Goal: Communication & Community: Answer question/provide support

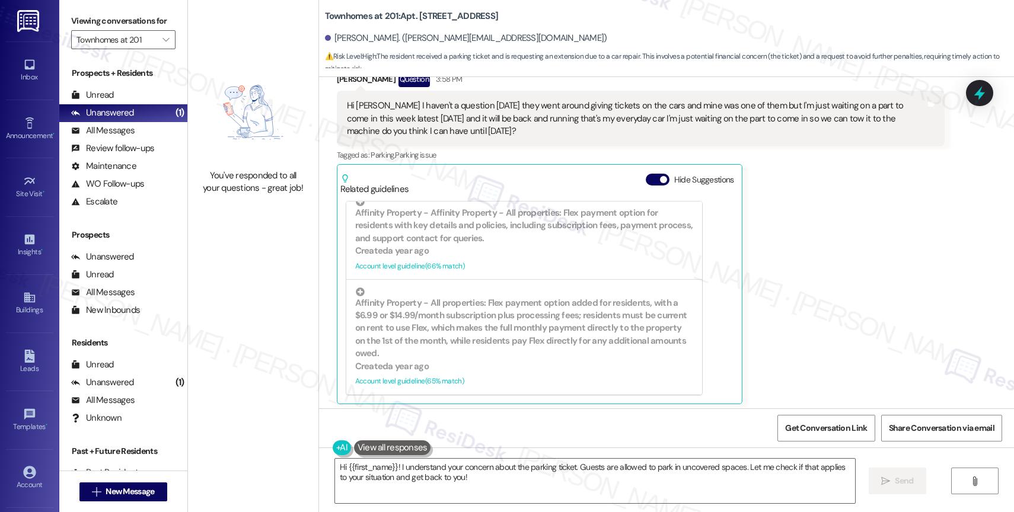
scroll to position [12534, 0]
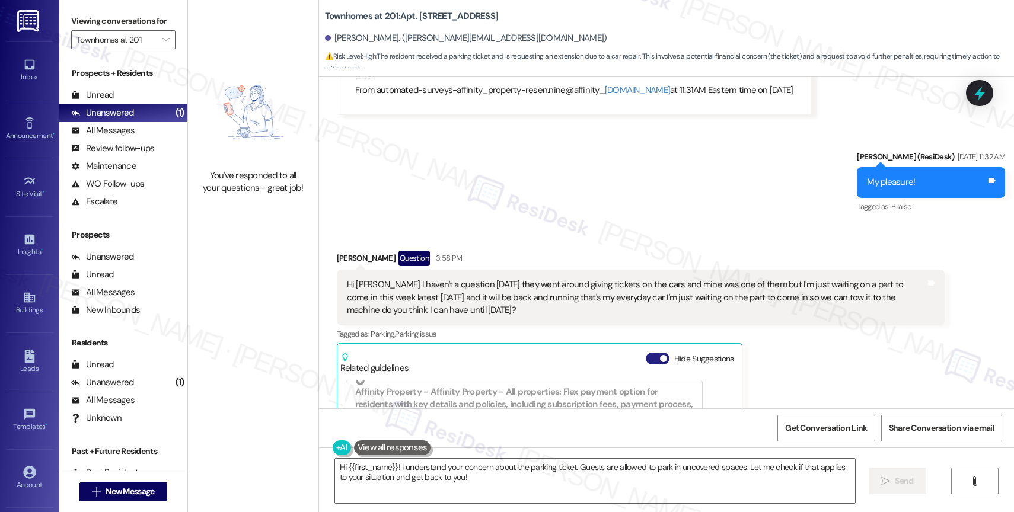
click at [648, 353] on button "Hide Suggestions" at bounding box center [657, 359] width 24 height 12
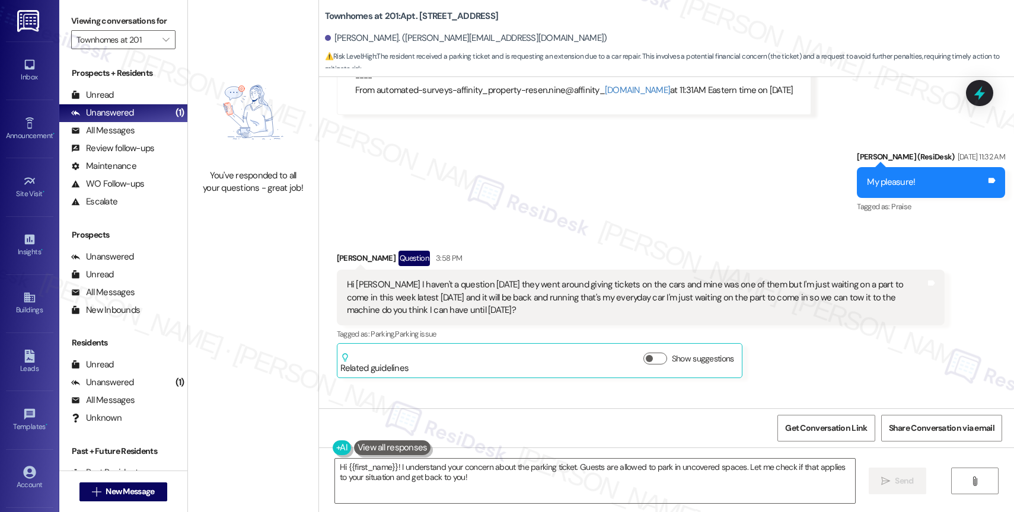
scroll to position [12616, 0]
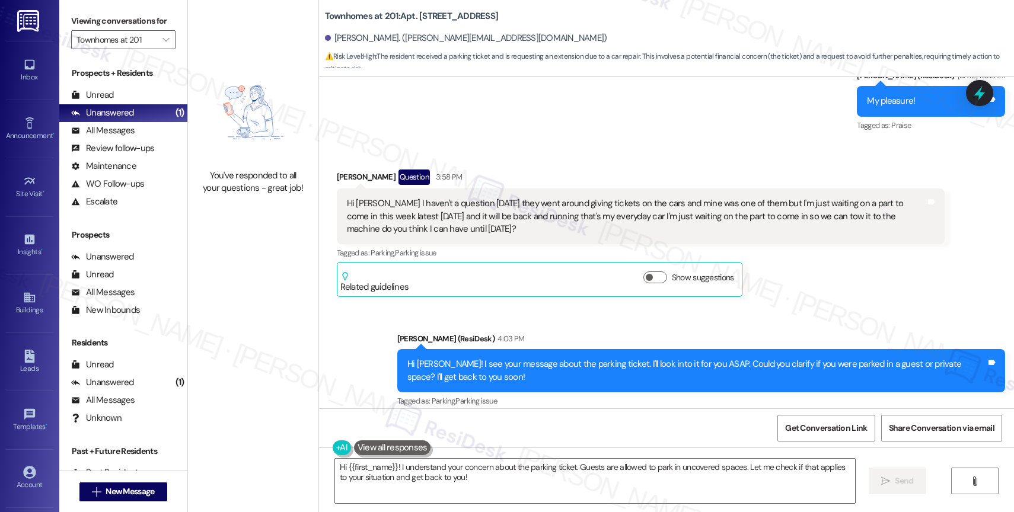
click at [601, 143] on div "Received via SMS [PERSON_NAME] Question 3:58 PM Hi [PERSON_NAME] haven't a ques…" at bounding box center [666, 224] width 695 height 163
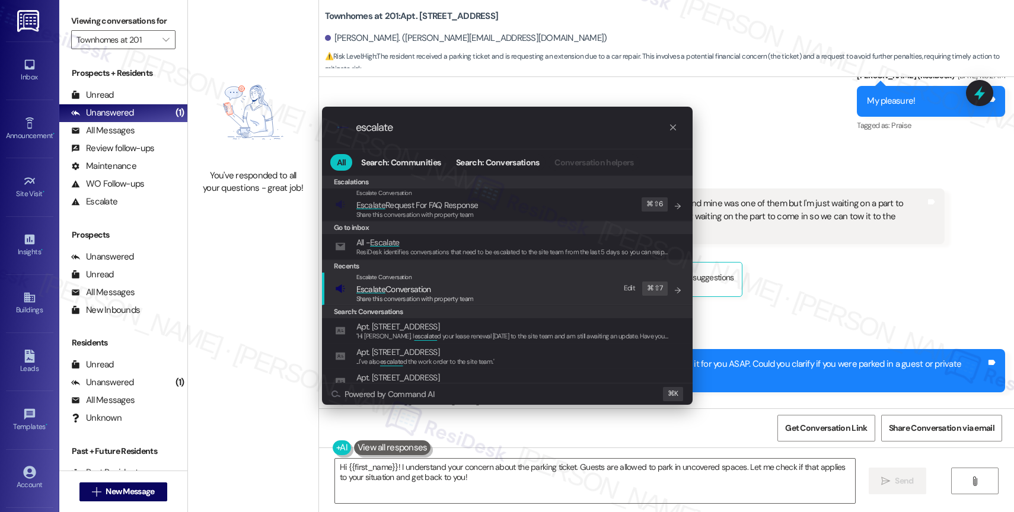
type input "escalate"
click at [431, 285] on span "Escalate Conversation" at bounding box center [393, 289] width 75 height 11
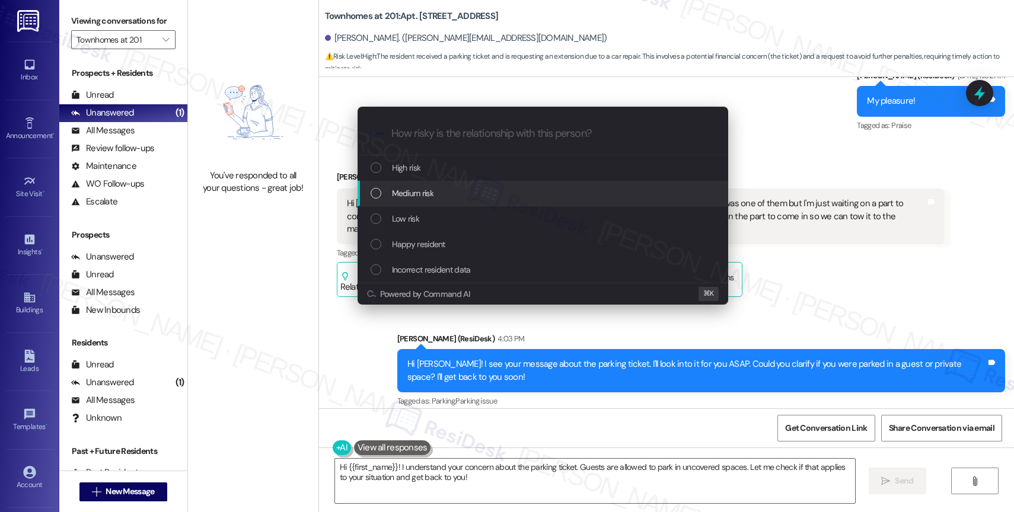
click at [440, 191] on div "Medium risk" at bounding box center [543, 193] width 347 height 13
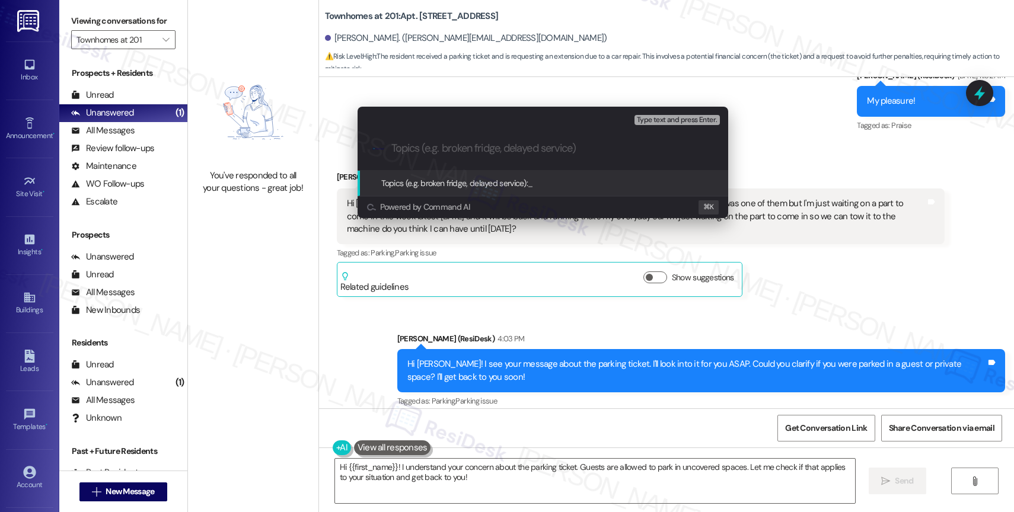
click at [443, 149] on input "Topics (e.g. broken fridge, delayed service)" at bounding box center [552, 148] width 322 height 12
type input "Parking Inquiry"
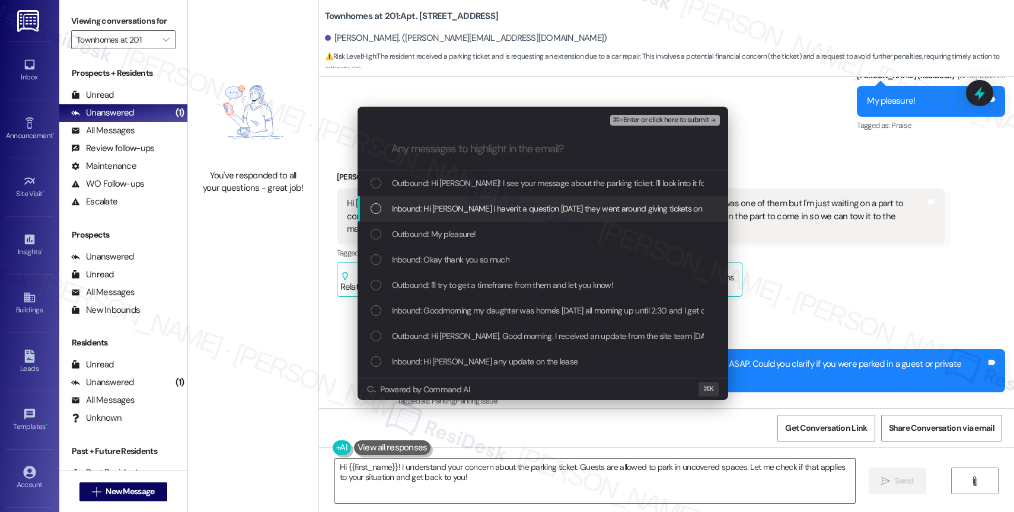
click at [520, 207] on span "Inbound: Hi Sarah I haven't a question yesterday they went around giving ticket…" at bounding box center [993, 208] width 1202 height 13
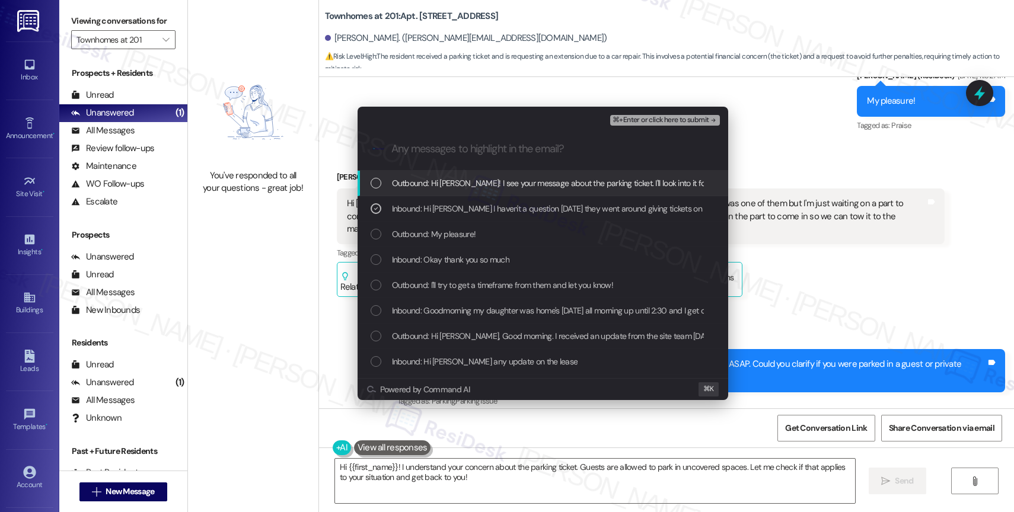
click at [682, 117] on span "⌘+Enter or click here to submit" at bounding box center [660, 120] width 96 height 8
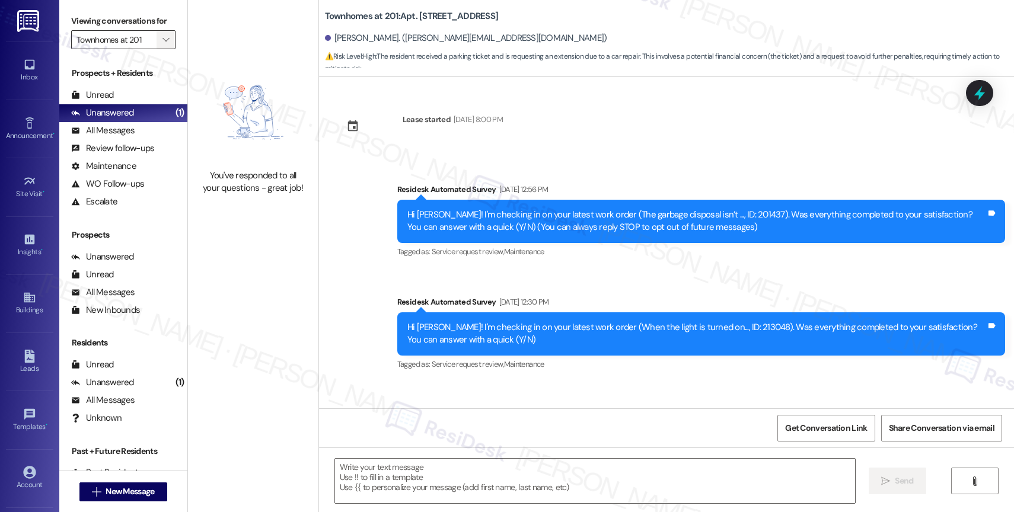
scroll to position [12820, 0]
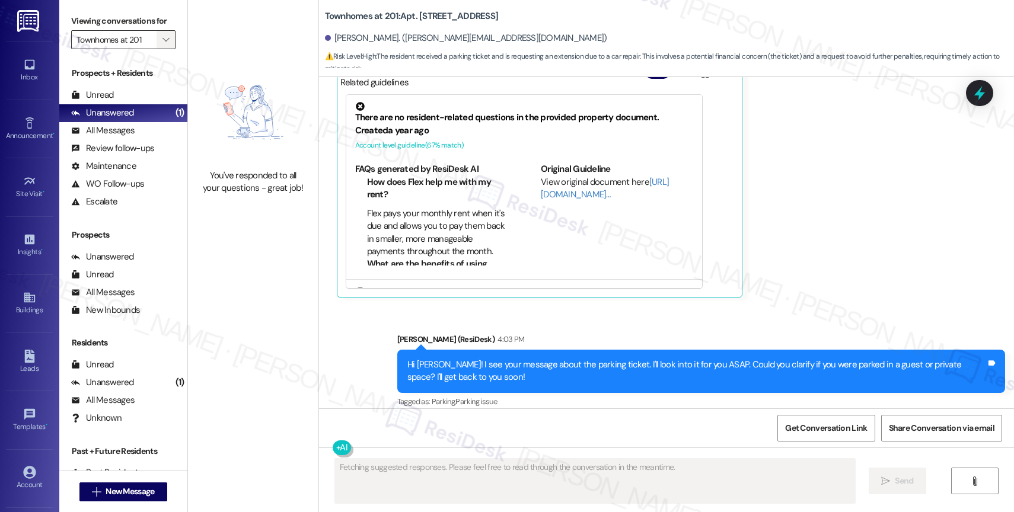
click at [161, 47] on span "" at bounding box center [165, 39] width 11 height 19
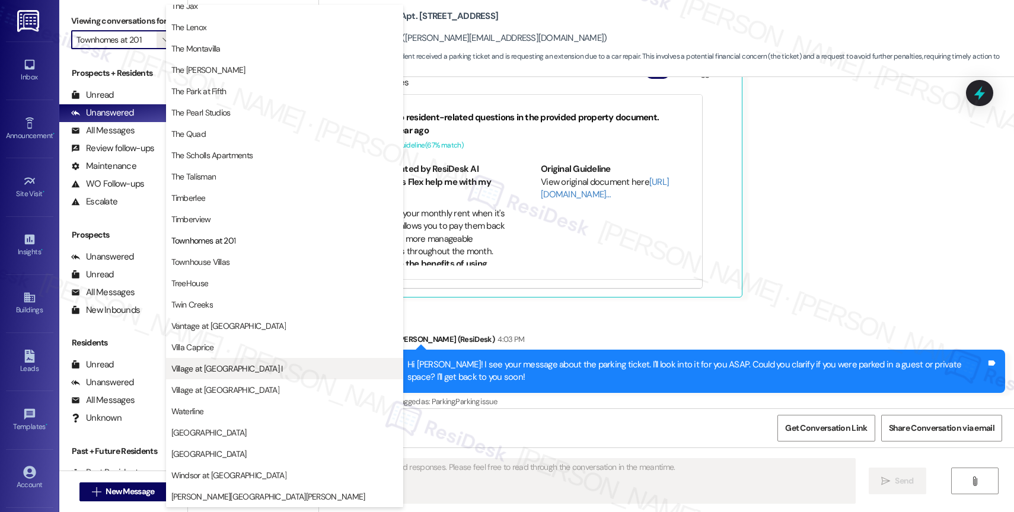
scroll to position [2104, 0]
click at [231, 372] on span "Village at [GEOGRAPHIC_DATA] I" at bounding box center [226, 369] width 111 height 12
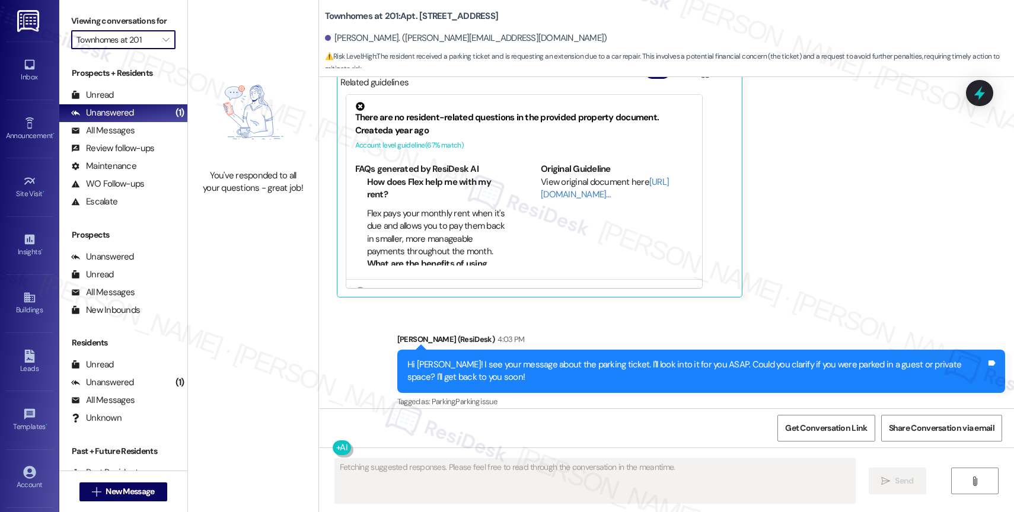
type input "Village at [GEOGRAPHIC_DATA] I"
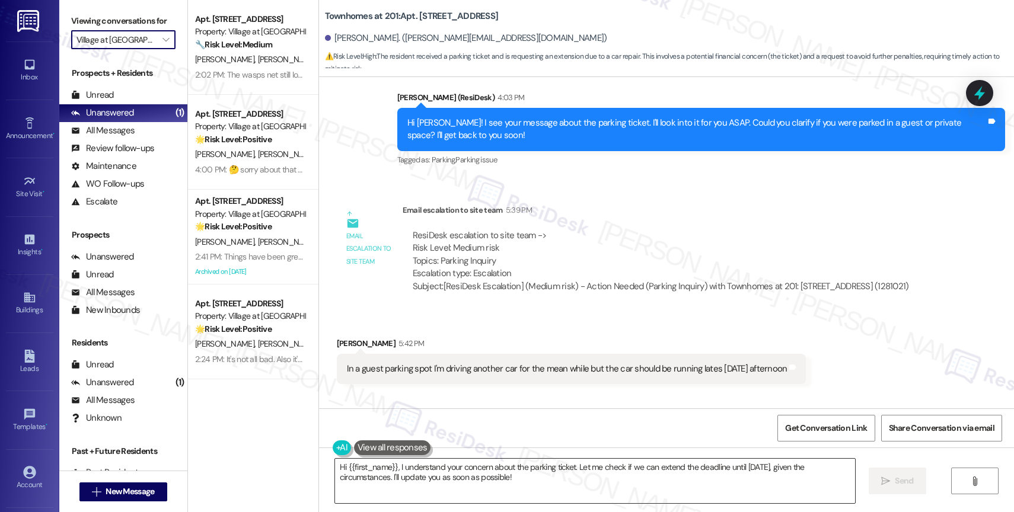
scroll to position [13061, 0]
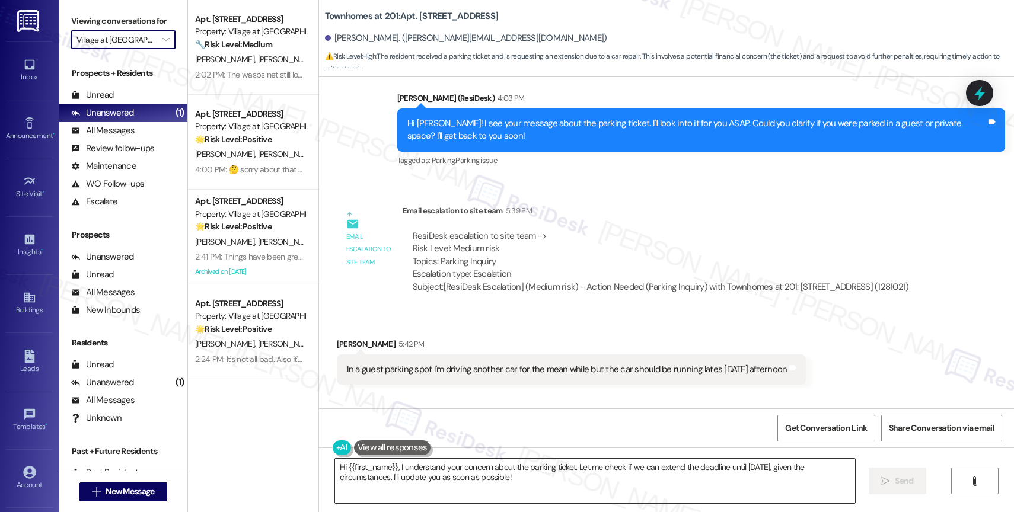
click at [449, 461] on textarea "Hi {{first_name}}, I understand your concern about the parking ticket. Let me c…" at bounding box center [595, 481] width 520 height 44
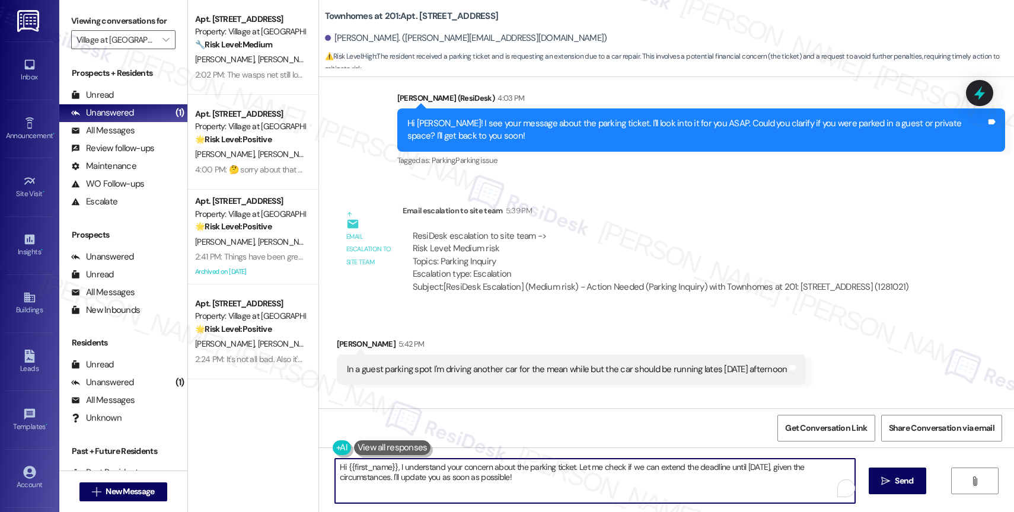
click at [449, 461] on textarea "Hi {{first_name}}, I understand your concern about the parking ticket. Let me c…" at bounding box center [595, 481] width 520 height 44
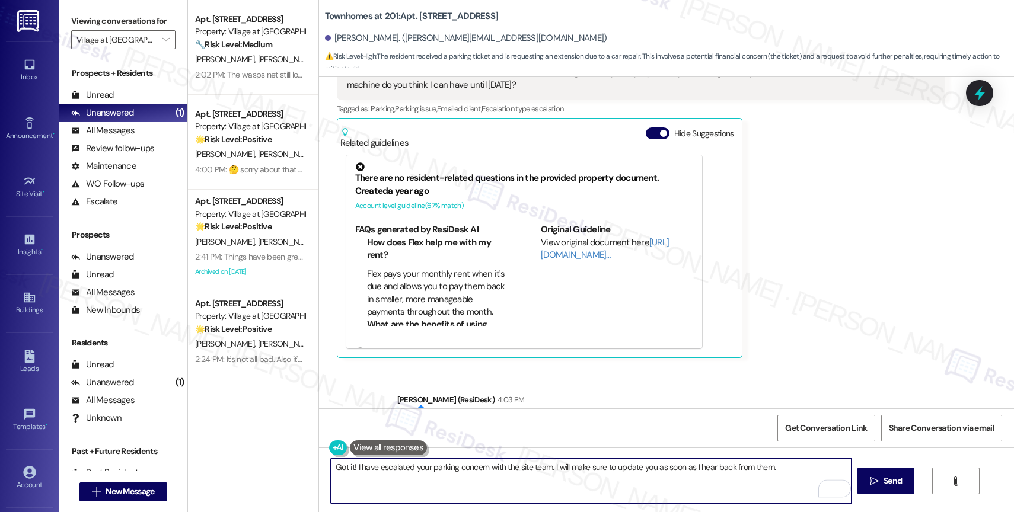
scroll to position [13119, 0]
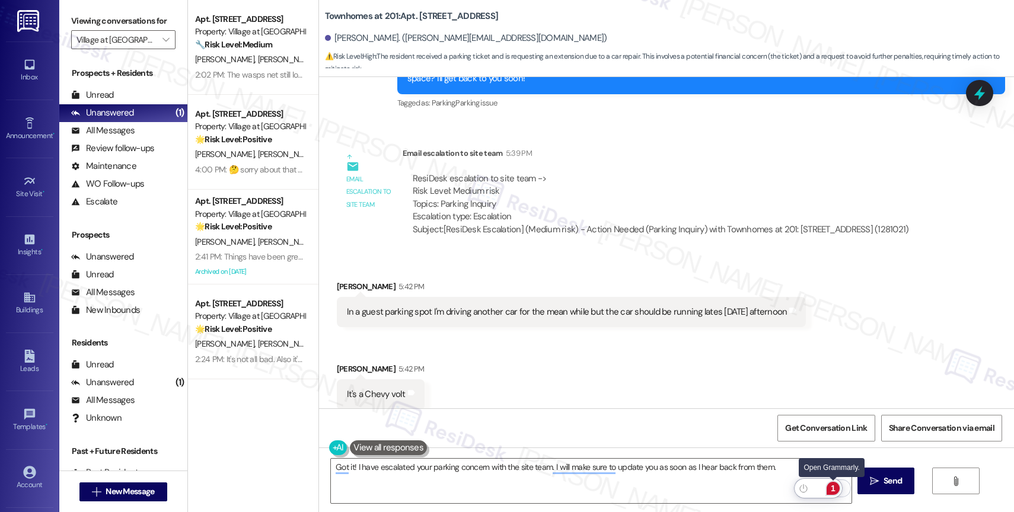
click at [833, 486] on div "1" at bounding box center [832, 488] width 13 height 13
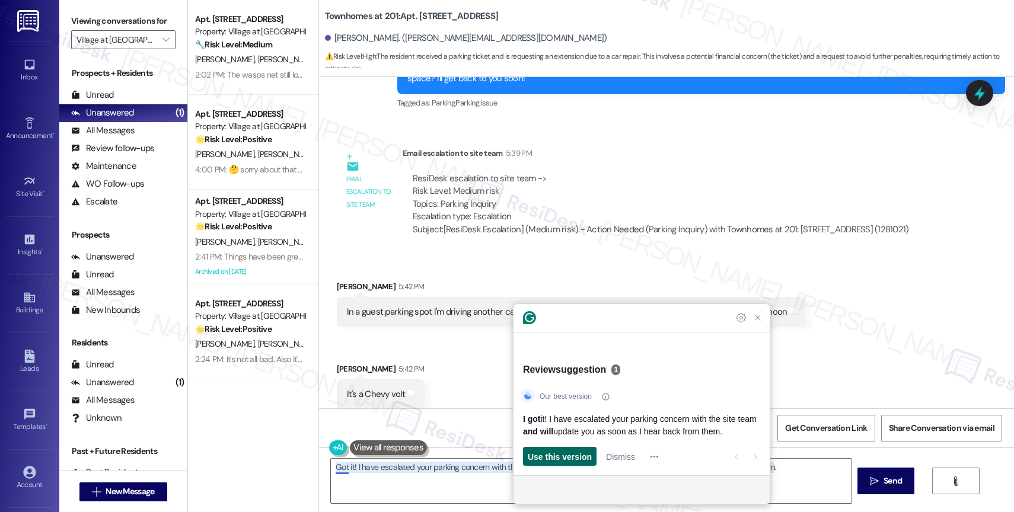
click at [565, 455] on span "Use this version" at bounding box center [560, 456] width 64 height 12
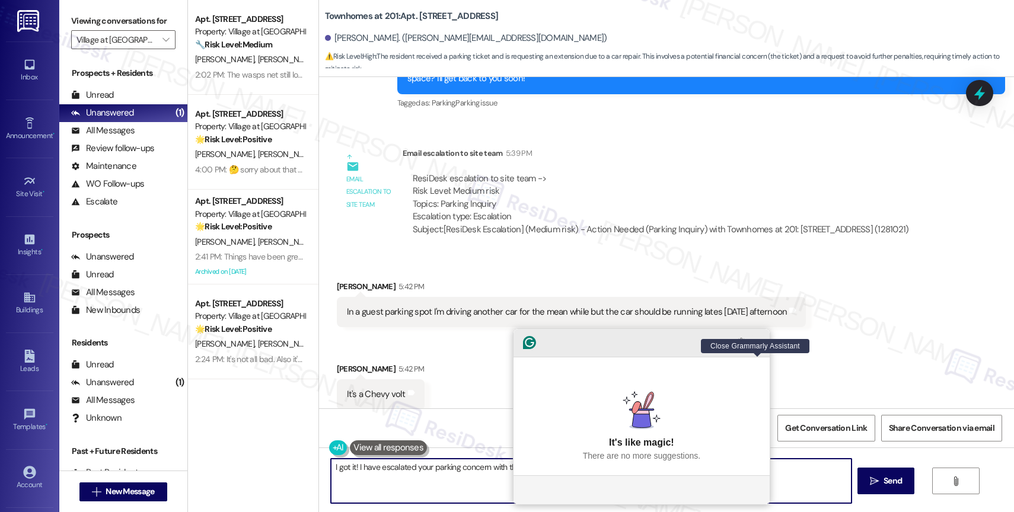
click at [752, 350] on icon "Close Grammarly Assistant" at bounding box center [757, 342] width 14 height 14
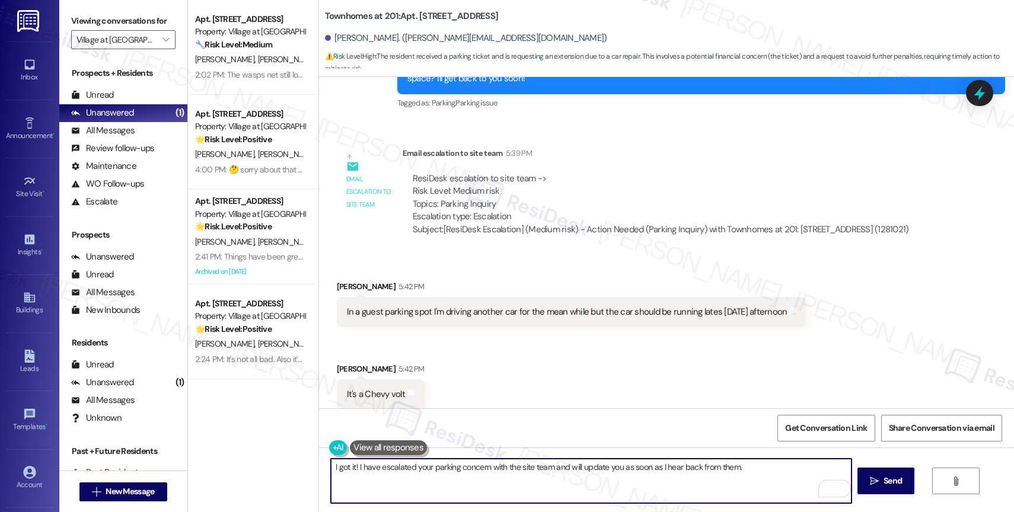
drag, startPoint x: 334, startPoint y: 466, endPoint x: 289, endPoint y: 462, distance: 44.6
click at [289, 462] on div "Apt. 1702, 30050 SW Town Center Lp W Suite 100 Property: Village at Main Street…" at bounding box center [601, 256] width 826 height 512
click at [776, 473] on textarea "Got it! I have escalated your parking concern with the site team and will updat…" at bounding box center [591, 481] width 520 height 44
type textarea "Got it! I have escalated your parking concern with the site team and will updat…"
click at [891, 477] on span "Send" at bounding box center [892, 481] width 18 height 12
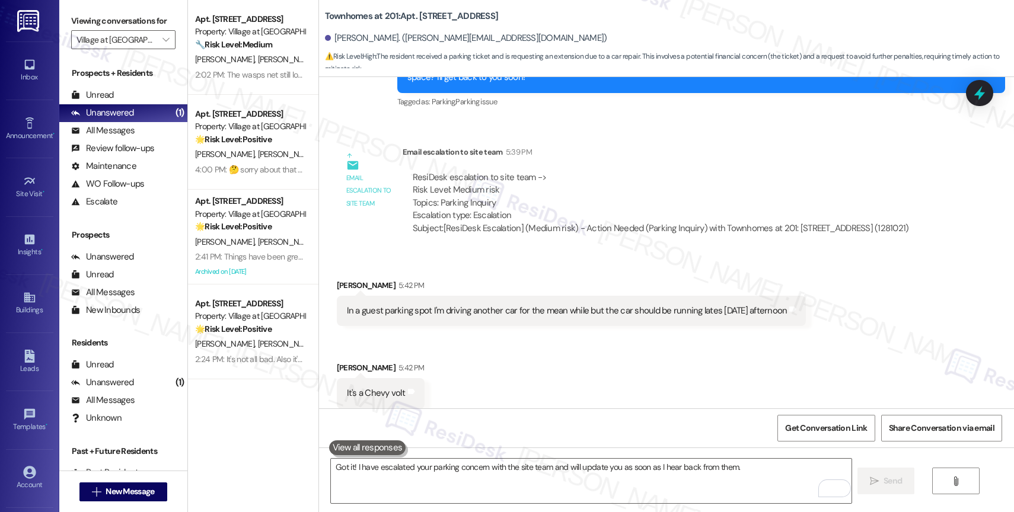
scroll to position [13118, 0]
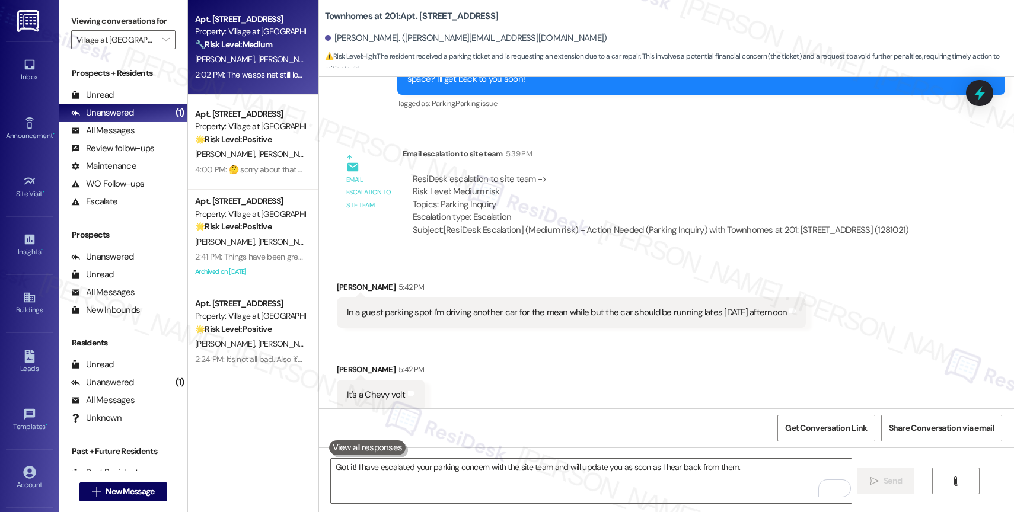
click at [264, 59] on span "[PERSON_NAME]" at bounding box center [286, 59] width 59 height 11
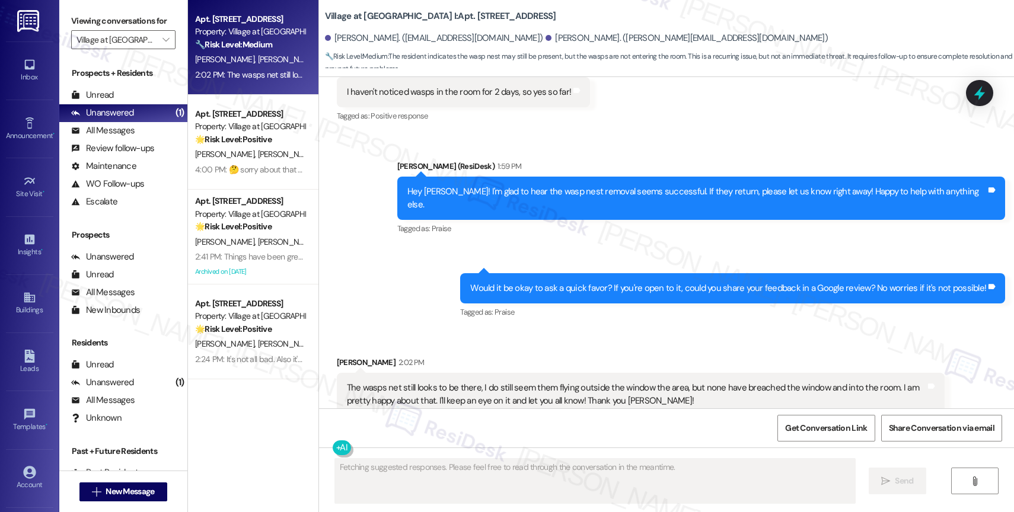
scroll to position [2111, 0]
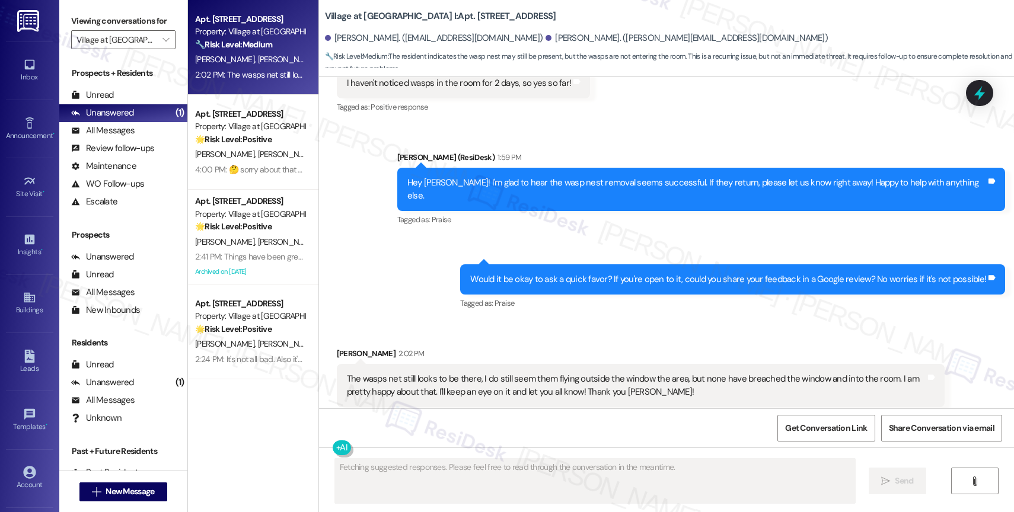
click at [525, 338] on div "Received via SMS Devin Tobias Colebrooke 2:02 PM The wasps net still looks to b…" at bounding box center [640, 385] width 625 height 95
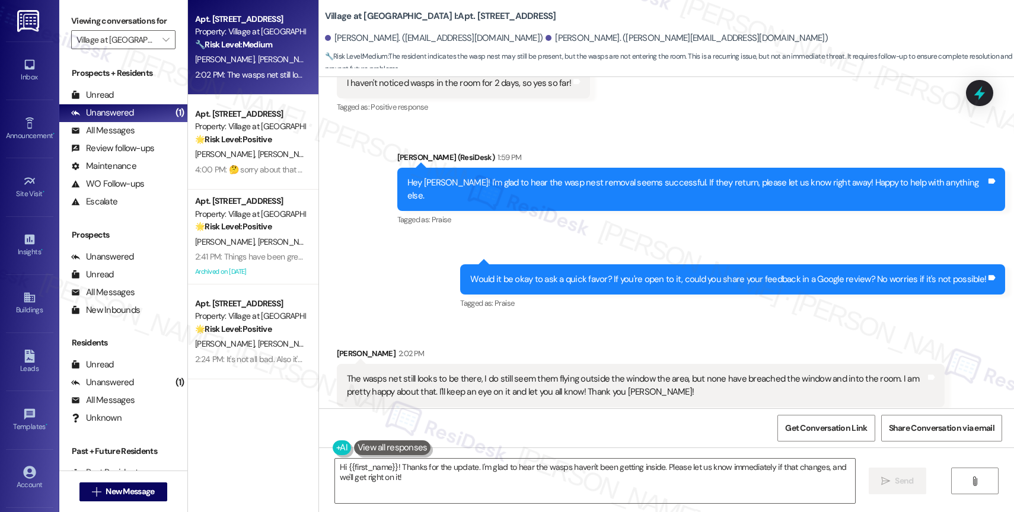
scroll to position [1799, 0]
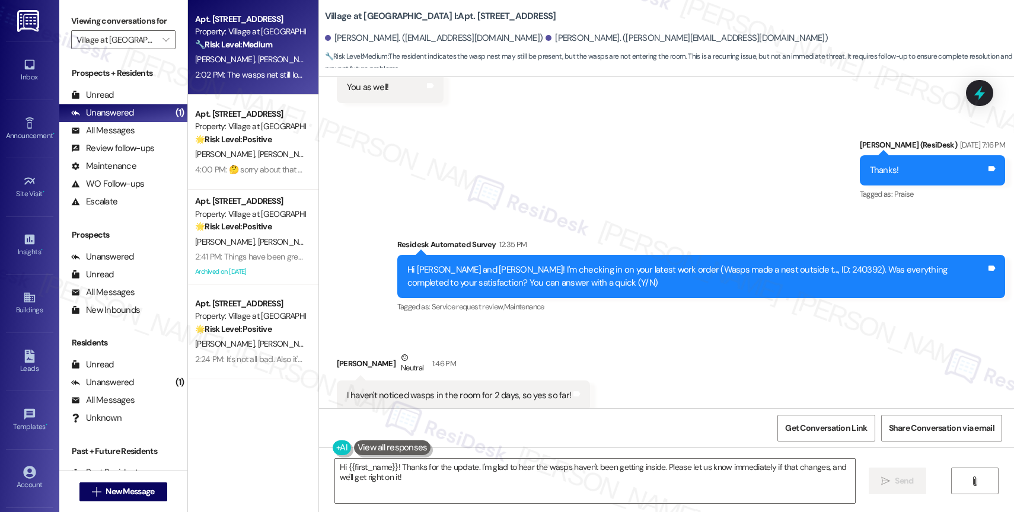
click at [620, 334] on div "Received via SMS Devin Tobias Colebrooke Neutral 1:46 PM I haven't noticed wasp…" at bounding box center [666, 381] width 695 height 113
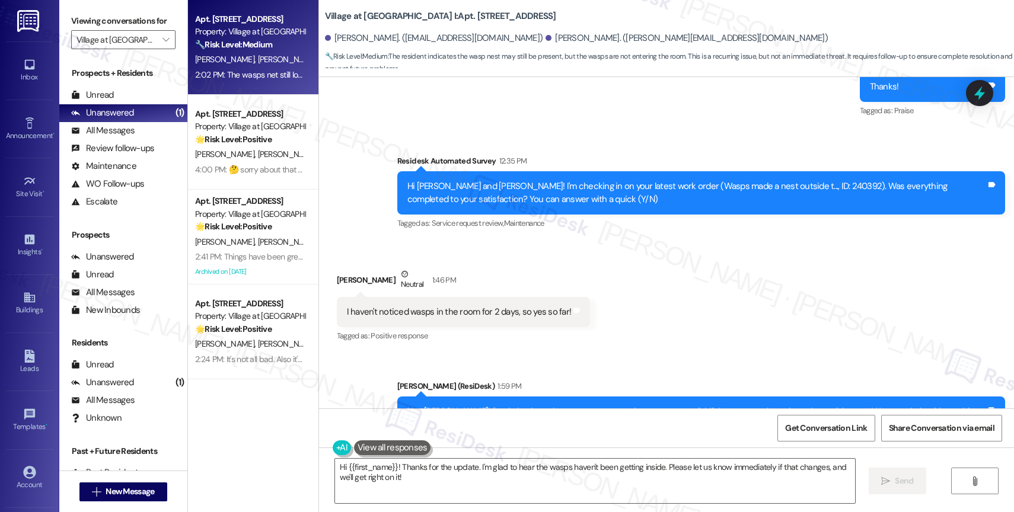
scroll to position [2112, 0]
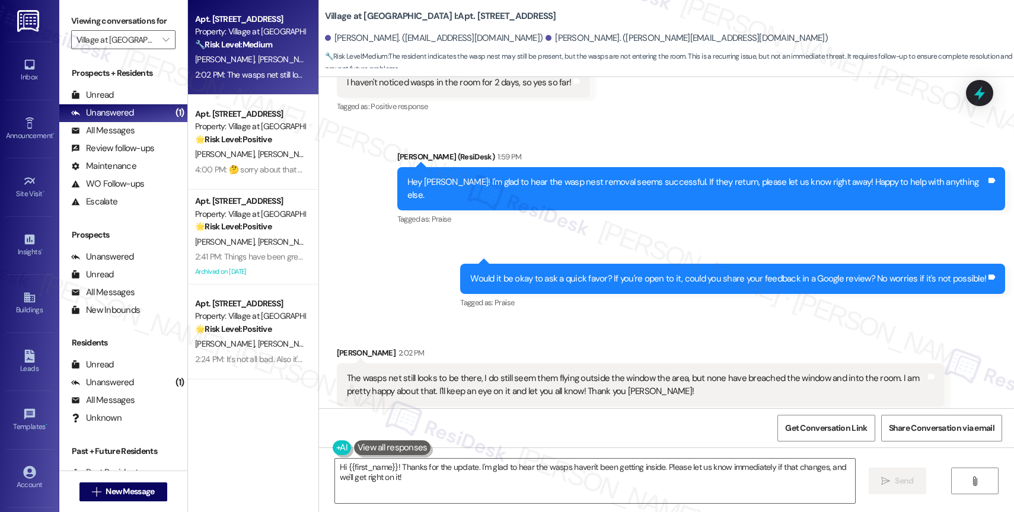
click at [580, 320] on div "Received via SMS Devin Tobias Colebrooke 2:02 PM The wasps net still looks to b…" at bounding box center [666, 376] width 695 height 113
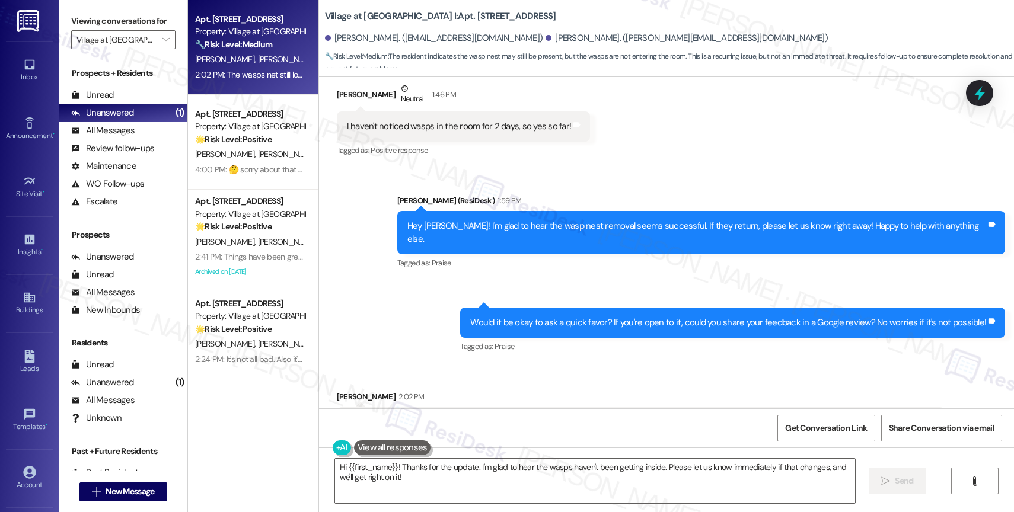
scroll to position [2098, 0]
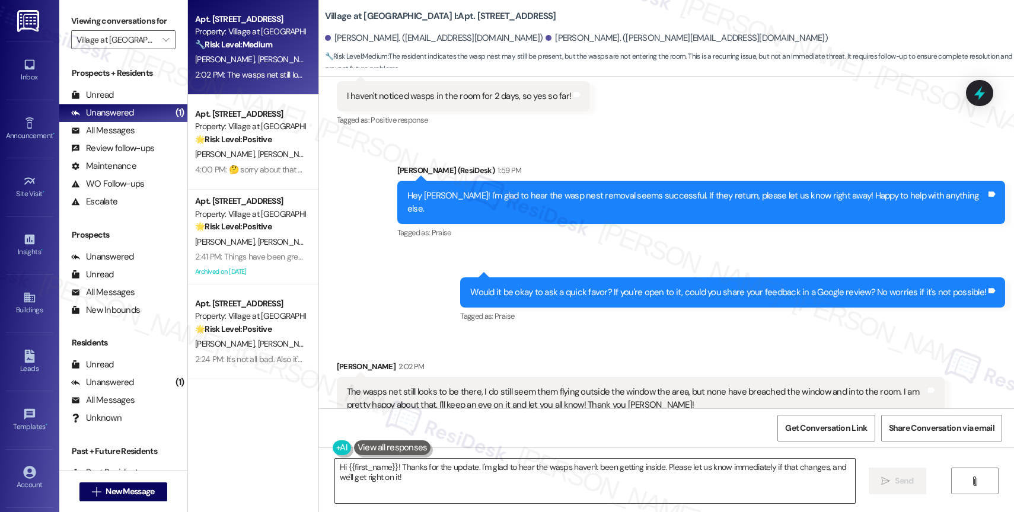
click at [475, 488] on textarea "Hi {{first_name}}! Thanks for the update. I'm glad to hear the wasps haven't be…" at bounding box center [595, 481] width 520 height 44
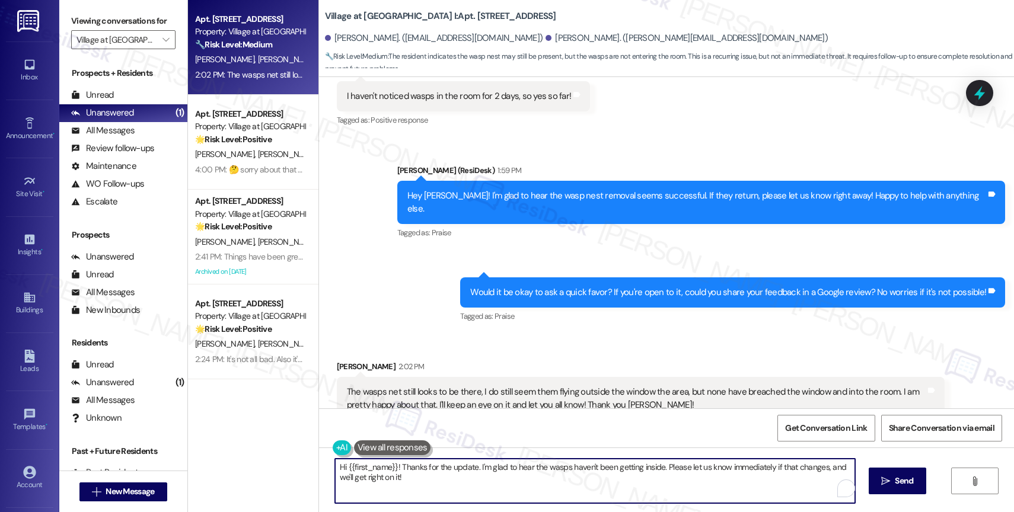
click at [475, 488] on textarea "Hi {{first_name}}! Thanks for the update. I'm glad to hear the wasps haven't be…" at bounding box center [595, 481] width 520 height 44
click at [475, 488] on textarea "Hi {{first_name}}! Thanks for the update. I'm glad to hear the wasps haven't be…" at bounding box center [593, 481] width 520 height 44
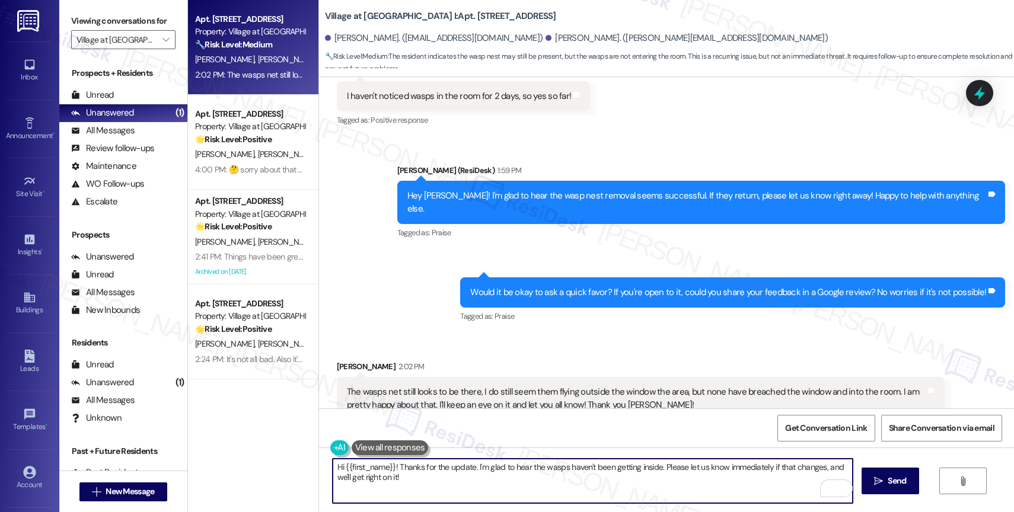
click at [475, 488] on textarea "Hi {{first_name}}! Thanks for the update. I'm glad to hear the wasps haven't be…" at bounding box center [593, 481] width 520 height 44
drag, startPoint x: 653, startPoint y: 468, endPoint x: 323, endPoint y: 462, distance: 330.2
click at [333, 462] on textarea "Hi {{first_name}}! Thanks for the update. I'm glad to hear the wasps haven't be…" at bounding box center [593, 481] width 520 height 44
click at [666, 472] on textarea "Got that, Devin! Please let us know immediately if that changes, and we'll get …" at bounding box center [593, 481] width 520 height 44
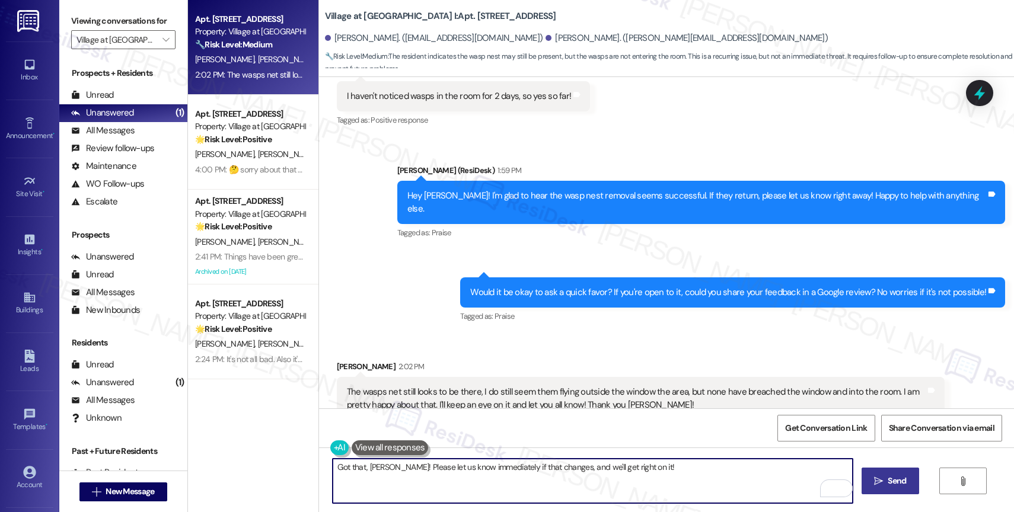
type textarea "Got that, Devin! Please let us know immediately if that changes, and we'll get …"
click at [897, 478] on span "Send" at bounding box center [896, 481] width 18 height 12
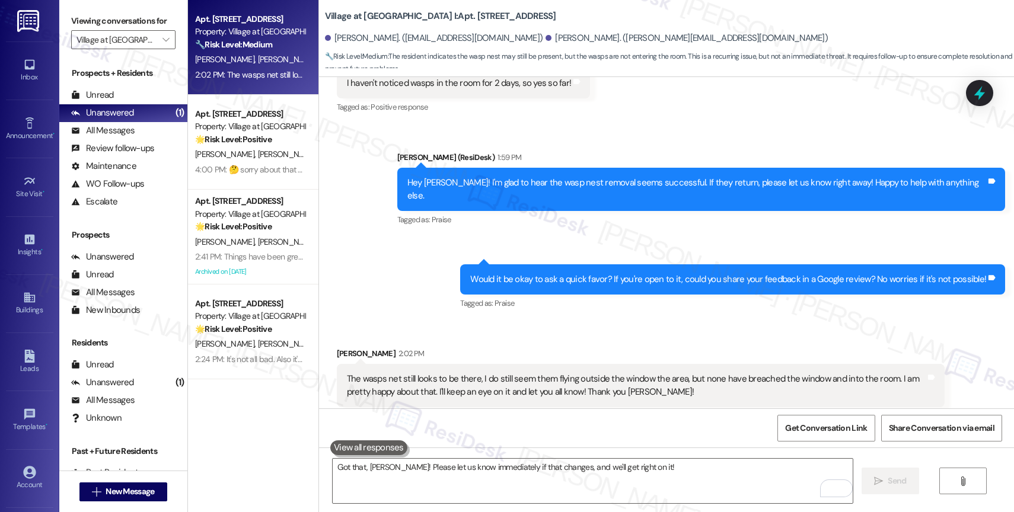
scroll to position [2194, 0]
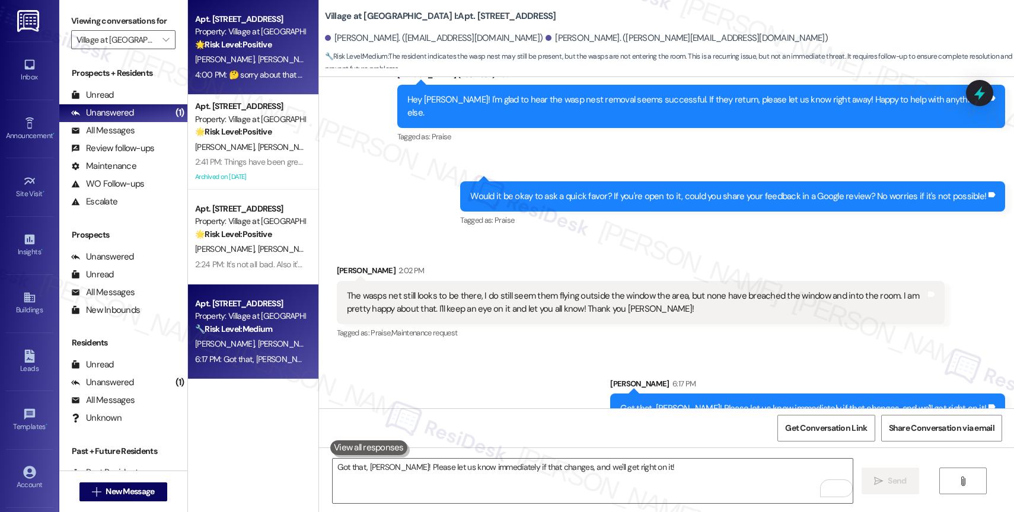
click at [215, 56] on span "[PERSON_NAME]" at bounding box center [226, 59] width 63 height 11
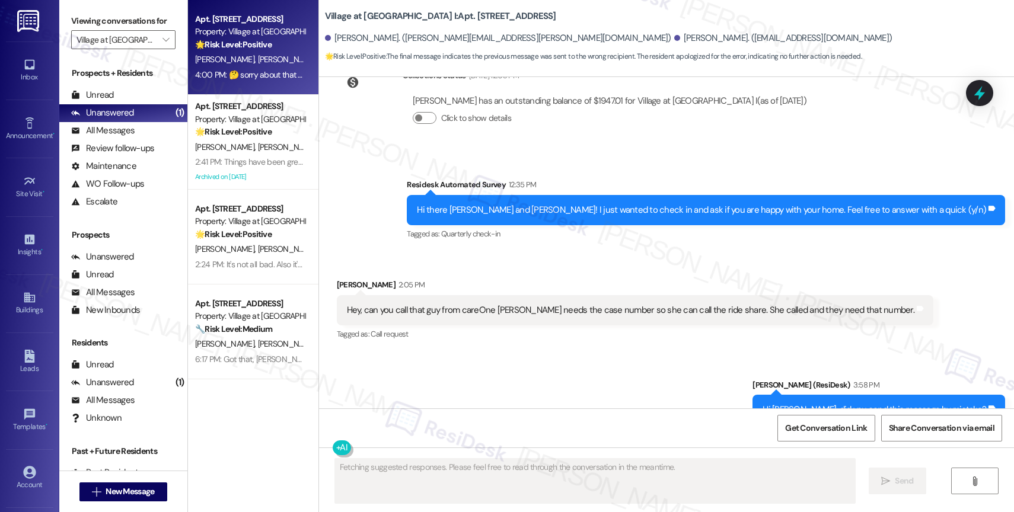
scroll to position [2509, 0]
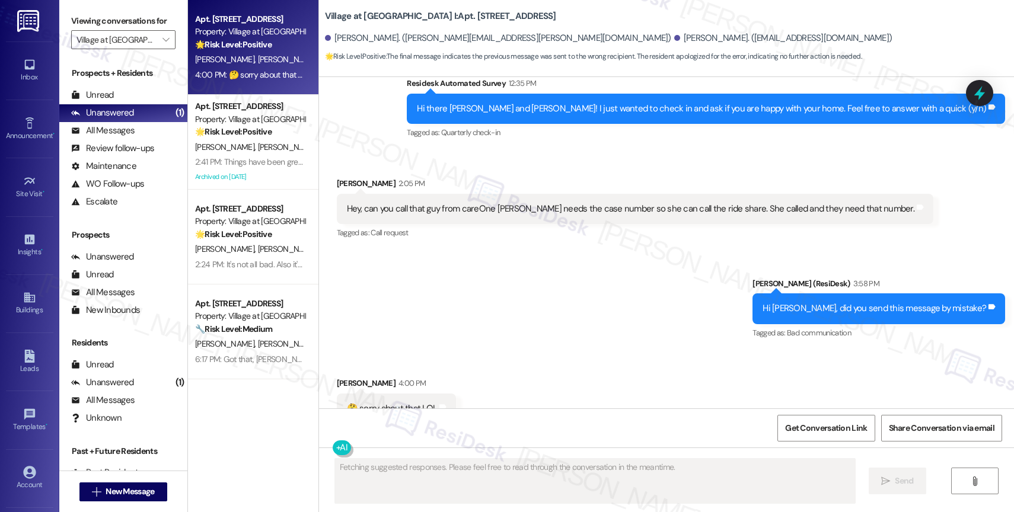
click at [484, 350] on div "Received via SMS Bruce Chasse 4:00 PM 🤔 sorry about that LOL Tags and notes" at bounding box center [666, 391] width 695 height 82
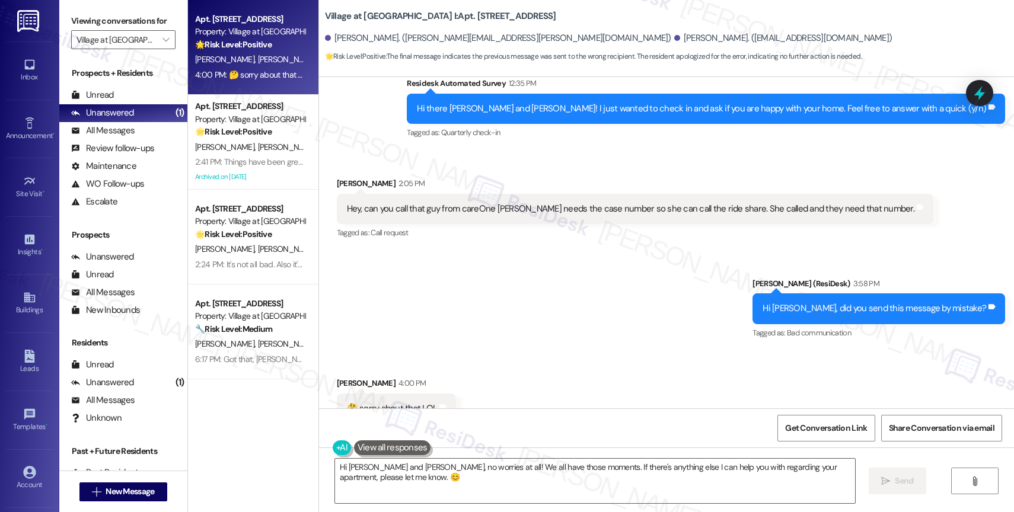
click at [484, 350] on div "Received via SMS Bruce Chasse 4:00 PM 🤔 sorry about that LOL Tags and notes" at bounding box center [666, 391] width 695 height 82
click at [411, 476] on textarea "Hi Carrie and Bruce, no worries at all! We all have those moments. If there's a…" at bounding box center [595, 481] width 520 height 44
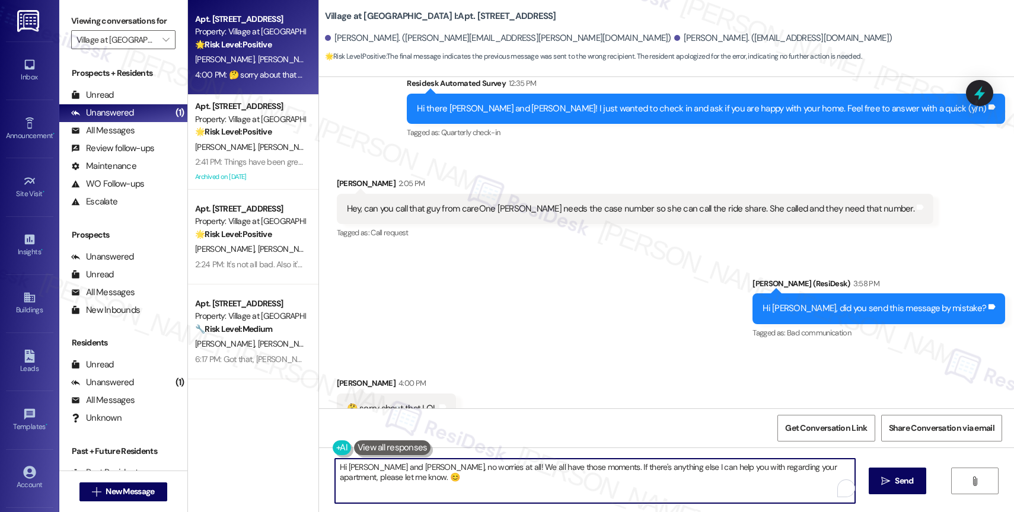
click at [411, 476] on textarea "Hi Carrie and Bruce, no worries at all! We all have those moments. If there's a…" at bounding box center [595, 481] width 520 height 44
click at [441, 487] on textarea "Hi Carrie and Bruce, no worries at all! We all have those moments. If there's a…" at bounding box center [593, 481] width 520 height 44
drag, startPoint x: 402, startPoint y: 465, endPoint x: 306, endPoint y: 459, distance: 96.2
click at [306, 459] on div "Apt. 1304, 30050 SW Town Center Lp W Suite 100 Property: Village at Main Street…" at bounding box center [601, 256] width 826 height 512
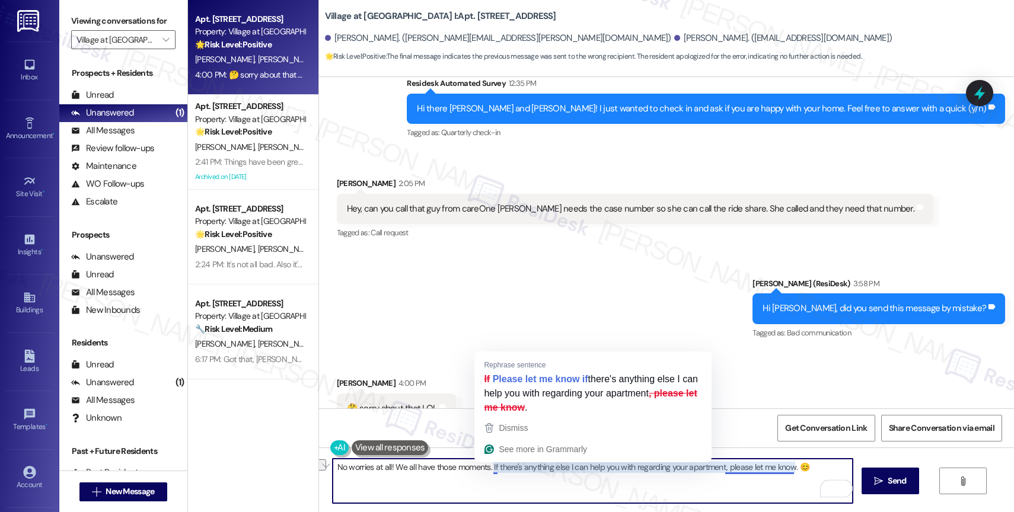
drag, startPoint x: 388, startPoint y: 465, endPoint x: 482, endPoint y: 466, distance: 94.3
click at [482, 466] on textarea "No worries at all! We all have those moments. If there's anything else I can he…" at bounding box center [593, 481] width 520 height 44
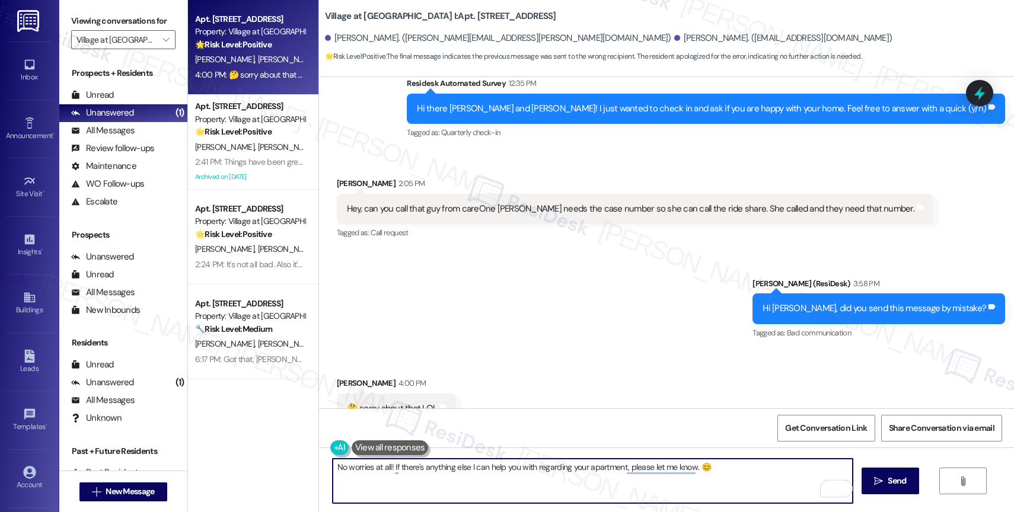
click at [728, 475] on textarea "No worries at all! If there's anything else I can help you with regarding your …" at bounding box center [593, 481] width 520 height 44
click at [689, 469] on textarea "No worries at all! If there's anything else I can help you with regarding your …" at bounding box center [593, 481] width 520 height 44
click at [810, 468] on textarea "No worries at all! If there's anything else I can help you with regarding your …" at bounding box center [593, 481] width 520 height 44
click at [836, 487] on div "1" at bounding box center [833, 488] width 13 height 13
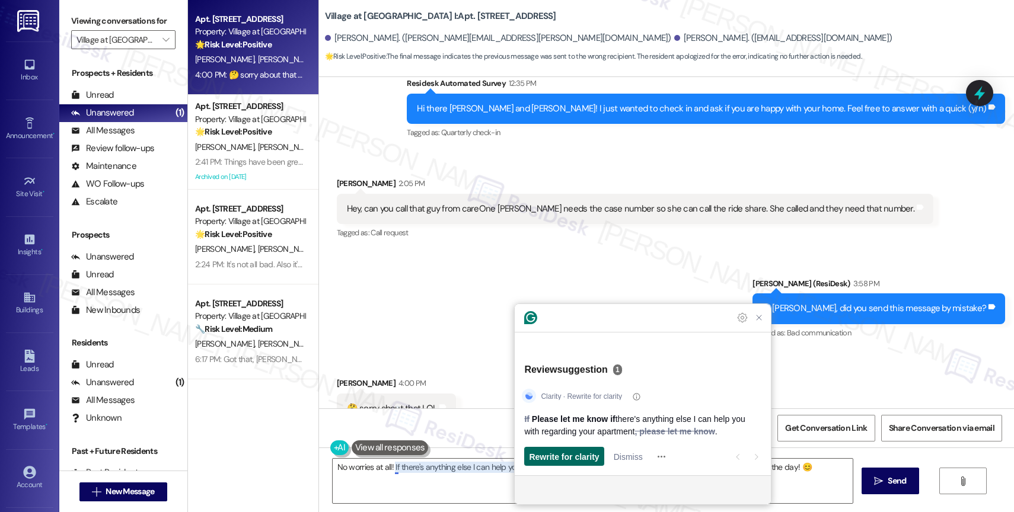
click at [573, 450] on span "Rewrite for clarity" at bounding box center [564, 456] width 70 height 12
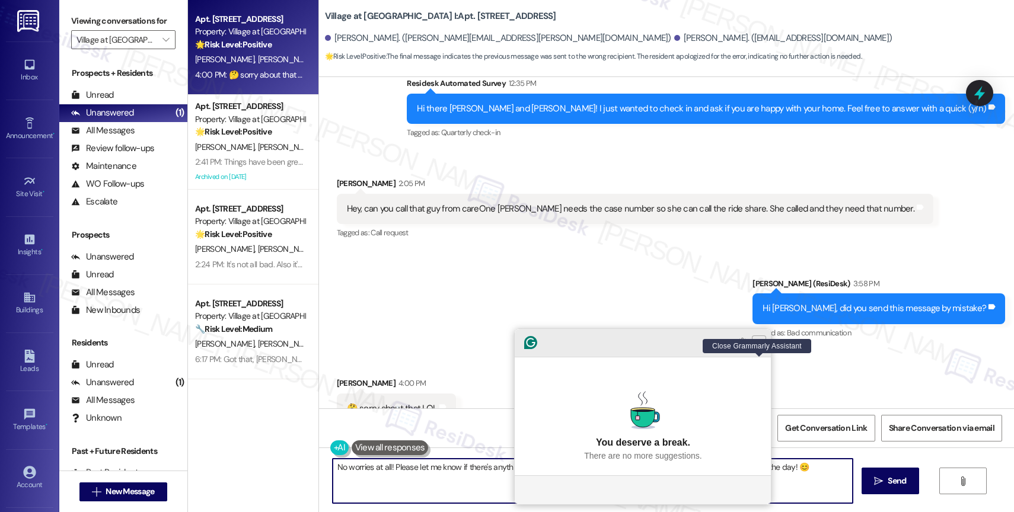
type textarea "No worries at all! Please let me know if there's anything else I can help you w…"
click at [762, 347] on icon "Close Grammarly Assistant" at bounding box center [758, 342] width 9 height 9
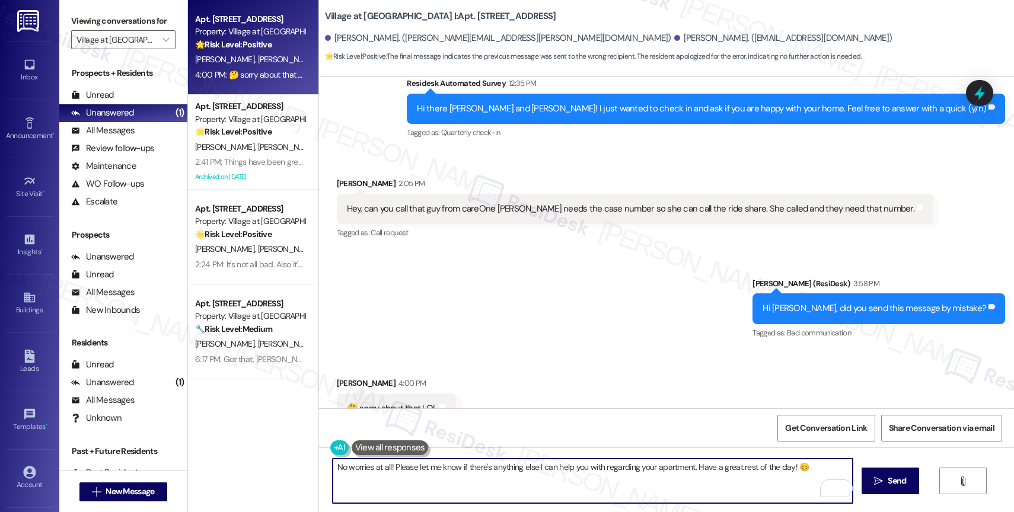
click at [813, 466] on textarea "No worries at all! Please let me know if there's anything else I can help you w…" at bounding box center [593, 481] width 520 height 44
click at [895, 484] on span "Send" at bounding box center [896, 481] width 18 height 12
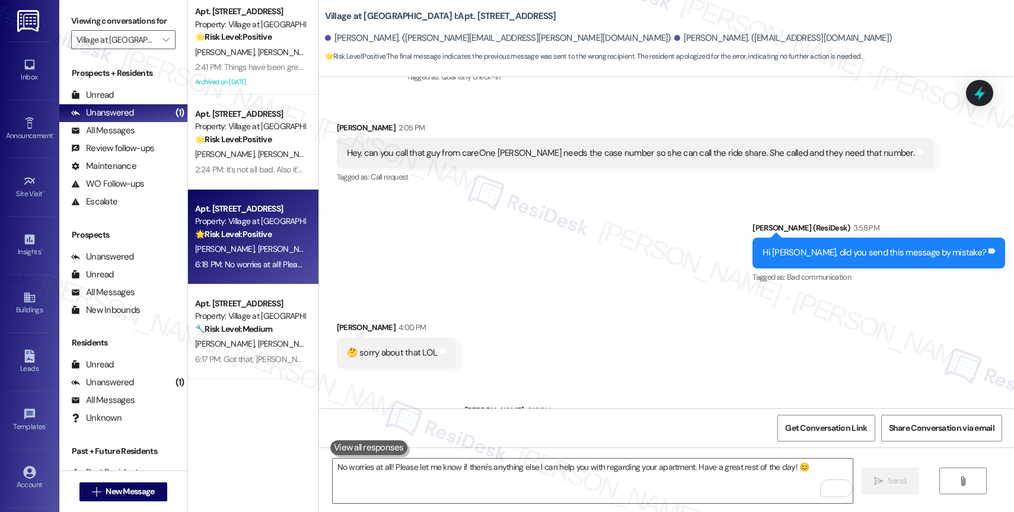
scroll to position [2591, 0]
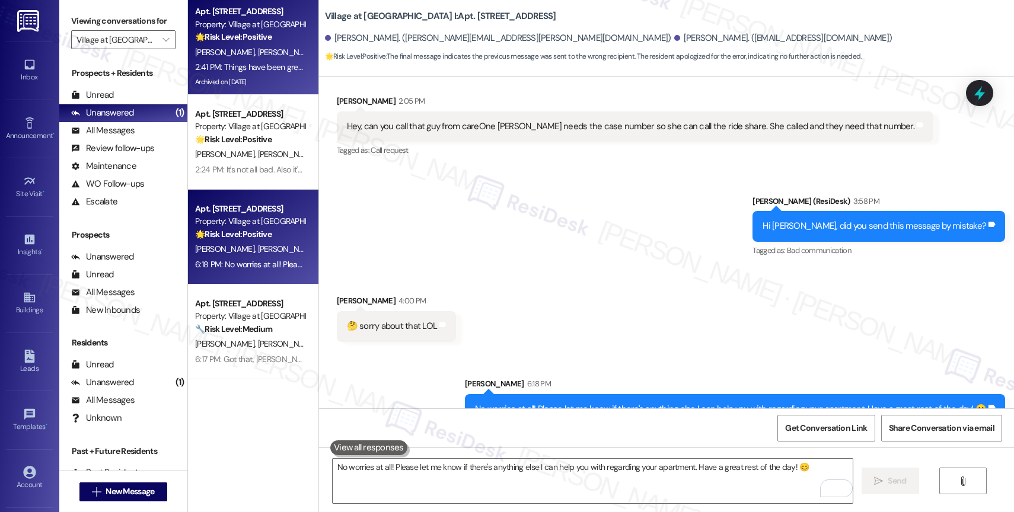
click at [257, 55] on span "[PERSON_NAME]" at bounding box center [286, 52] width 59 height 11
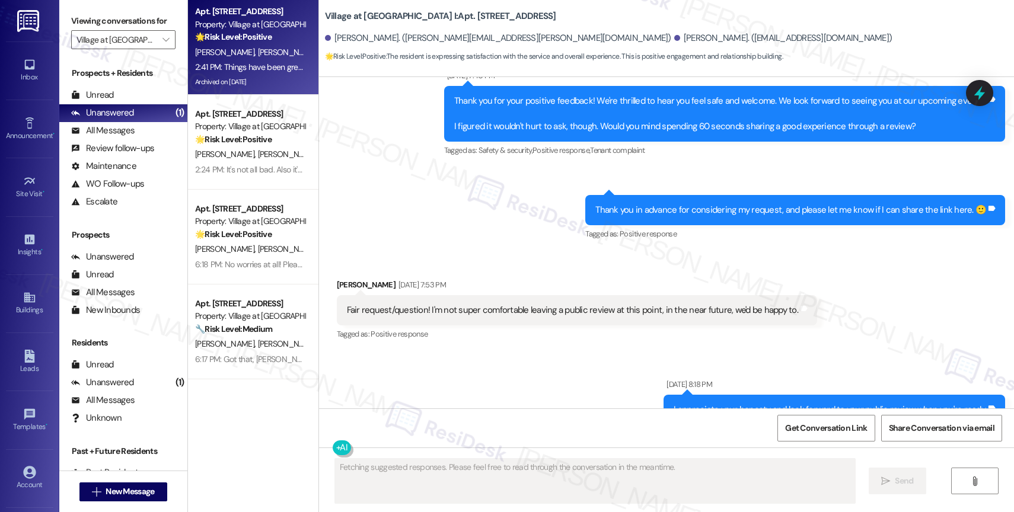
scroll to position [4455, 0]
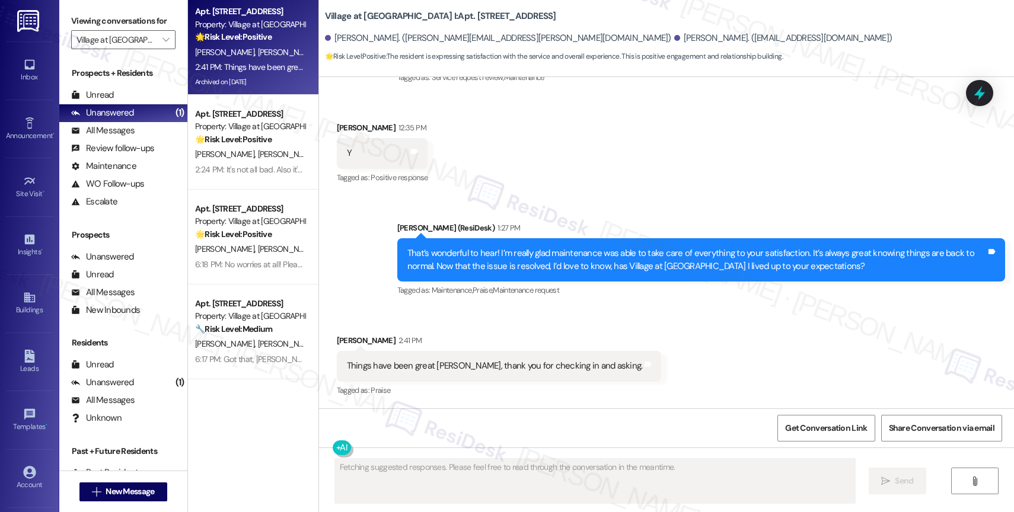
click at [549, 332] on div "Received via SMS Juan Ambriz 2:41 PM Things have been great Sarah, thank you fo…" at bounding box center [499, 366] width 343 height 82
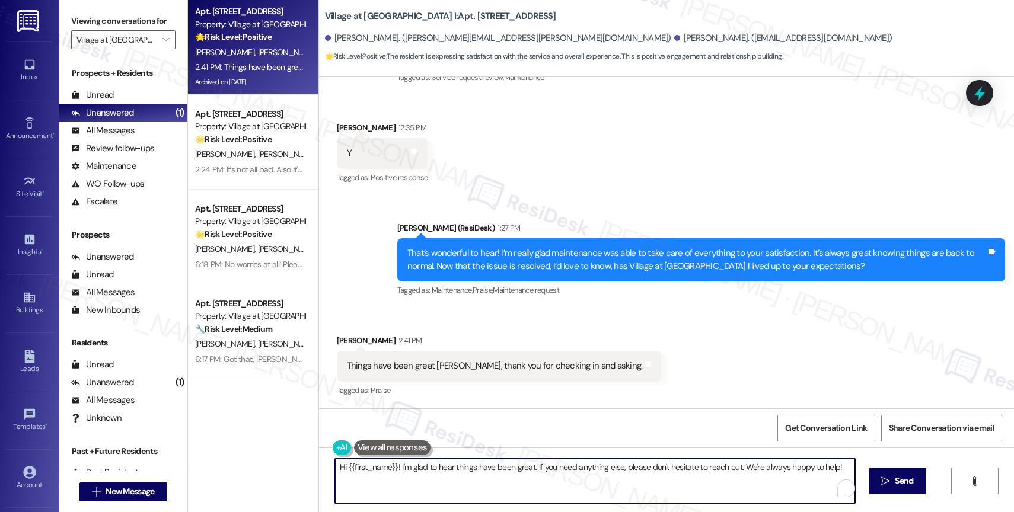
drag, startPoint x: 392, startPoint y: 468, endPoint x: 283, endPoint y: 459, distance: 109.4
click at [283, 459] on div "Apt. 1410, 30050 SW Town Center Lp W Suite 100 Property: Village at Main Street…" at bounding box center [601, 256] width 826 height 512
click at [814, 474] on textarea "[PERSON_NAME], I'm glad to hear things have been great. If you need anything el…" at bounding box center [593, 481] width 520 height 44
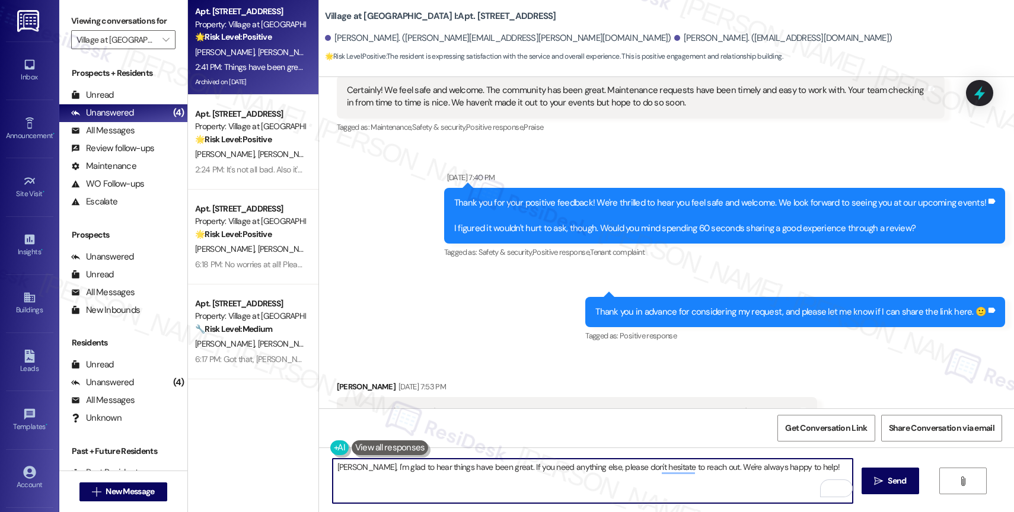
scroll to position [1879, 0]
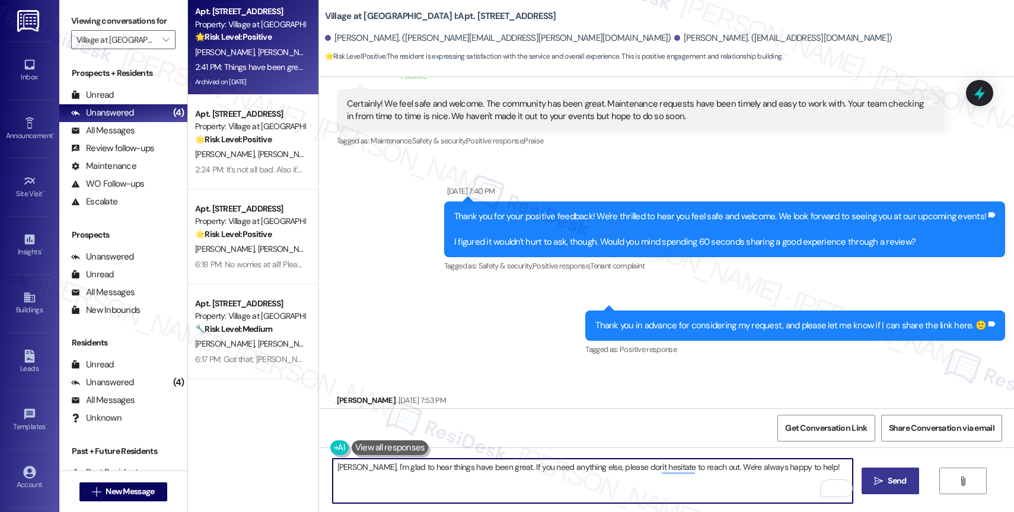
type textarea "[PERSON_NAME], I'm glad to hear things have been great. If you need anything el…"
click at [880, 474] on button " Send" at bounding box center [889, 481] width 57 height 27
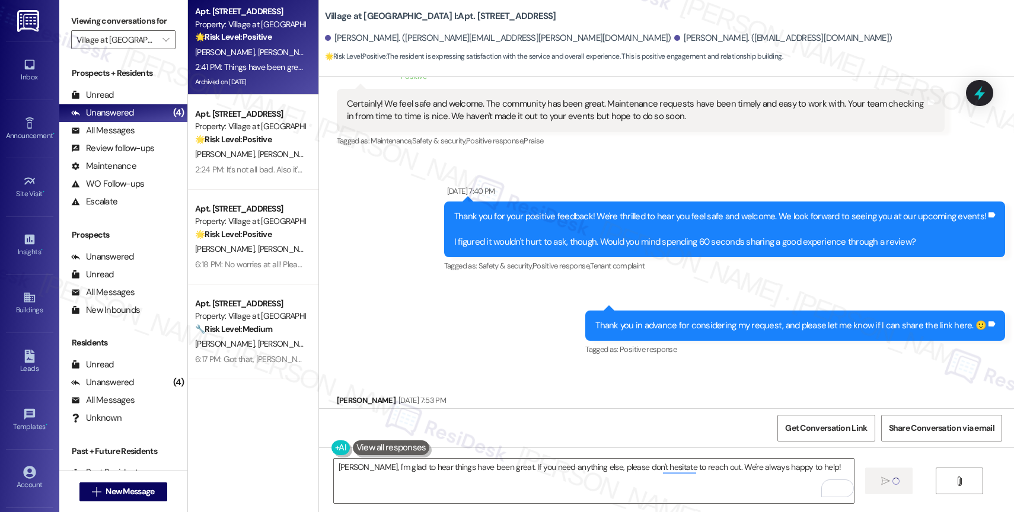
scroll to position [2530, 0]
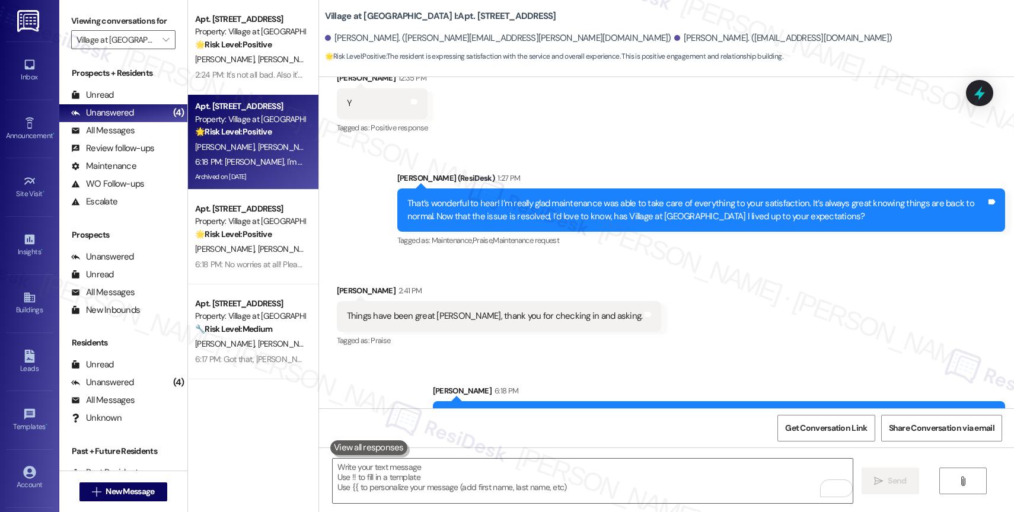
scroll to position [4537, 0]
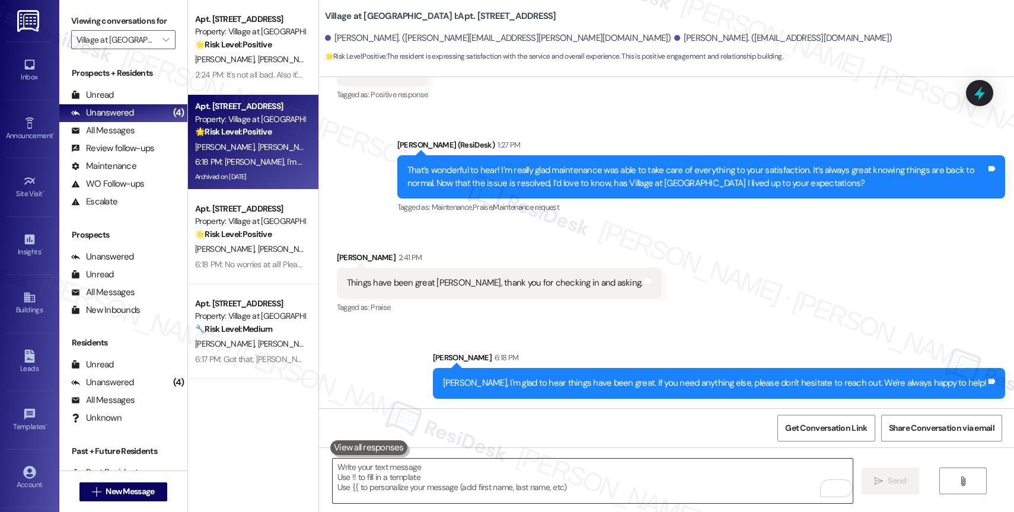
click at [386, 471] on textarea "To enrich screen reader interactions, please activate Accessibility in Grammarl…" at bounding box center [593, 481] width 520 height 44
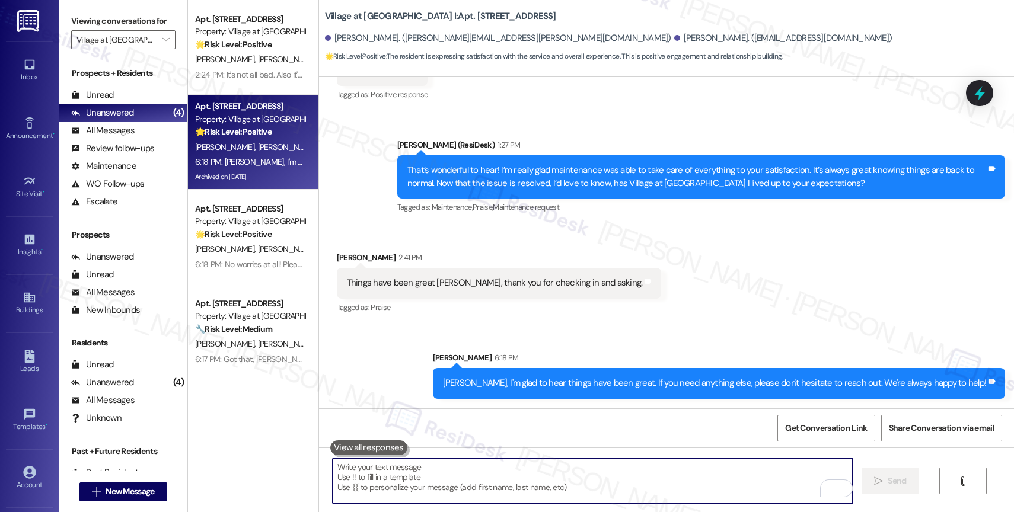
paste textarea "Would it be okay to ask a quick favor? If you're open to it, could you share yo…"
type textarea "Would it be okay to ask a quick favor? If you're open to it, could you share yo…"
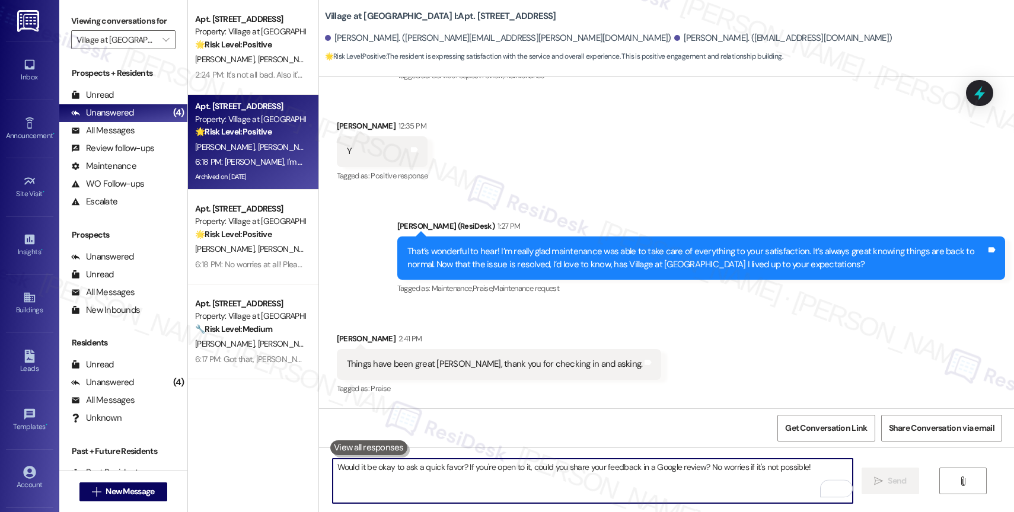
scroll to position [4454, 0]
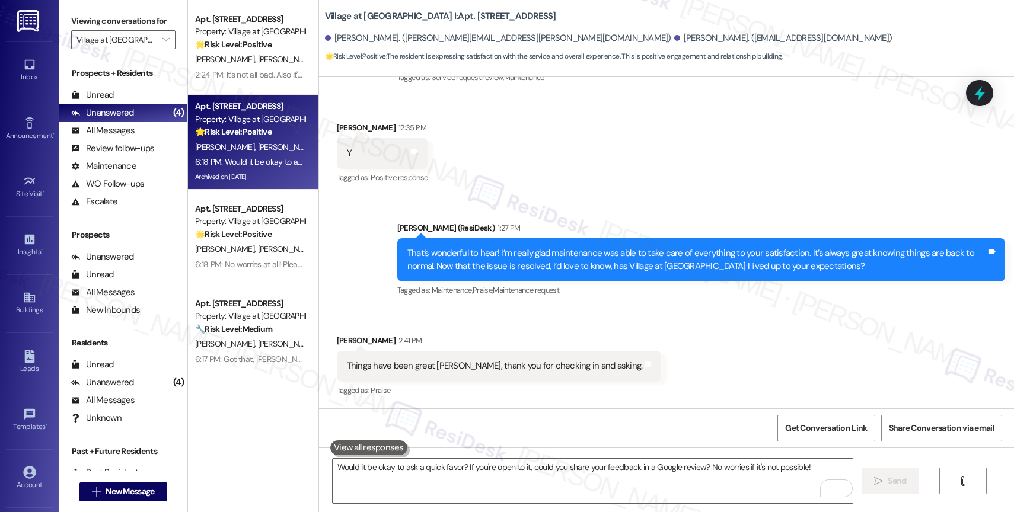
click at [215, 13] on div "Apt. [STREET_ADDRESS]" at bounding box center [250, 19] width 110 height 12
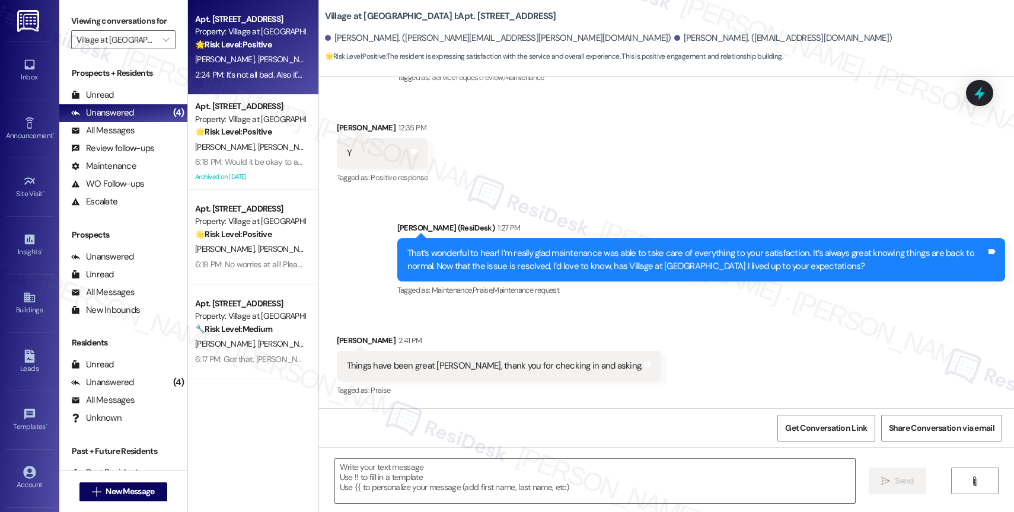
type textarea "Fetching suggested responses. Please feel free to read through the conversation…"
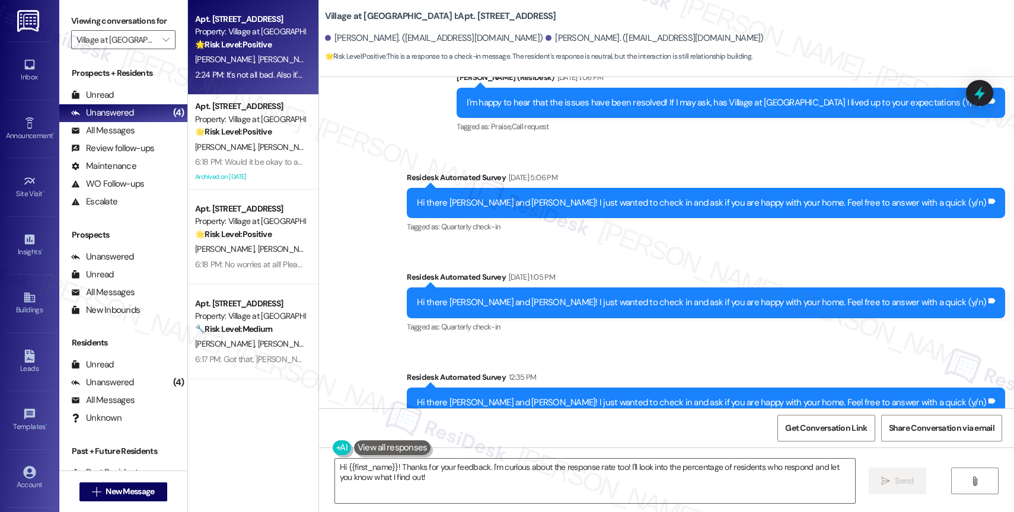
scroll to position [1261, 0]
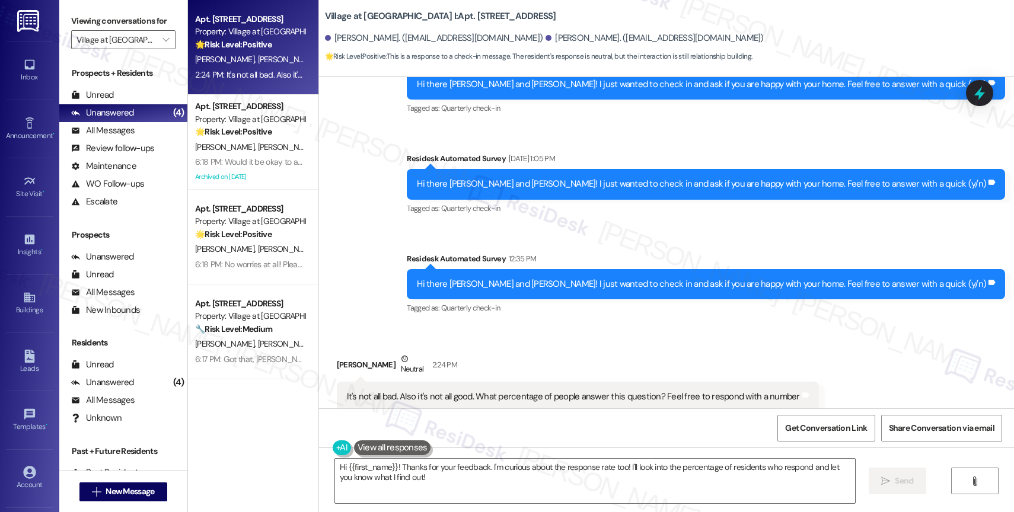
click at [449, 280] on div "Sent via SMS [PERSON_NAME] (ResiDesk) [DATE] 1:06 PM I'm happy to hear that the…" at bounding box center [666, 126] width 695 height 400
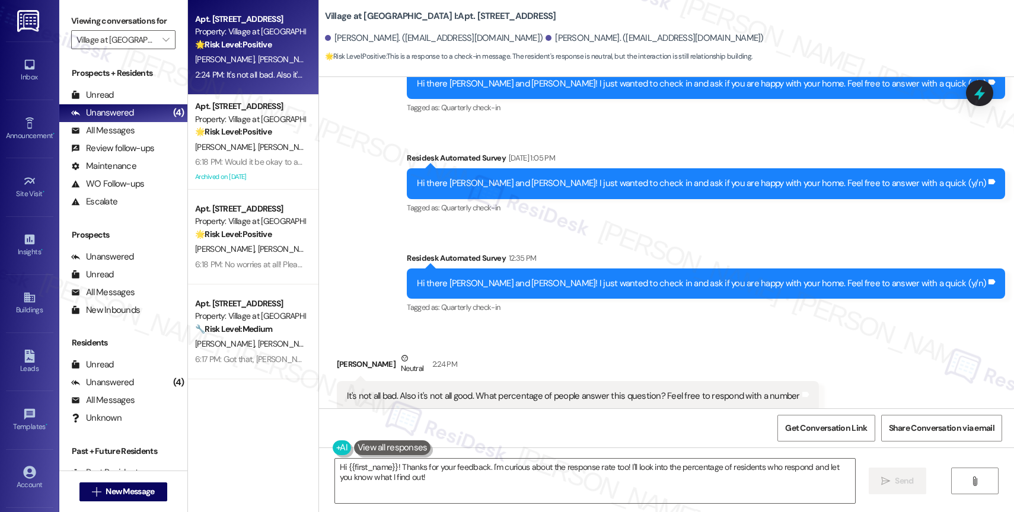
click at [583, 309] on div "Survey, sent via SMS Residesk Automated Survey 12:35 PM Hi there [PERSON_NAME] …" at bounding box center [706, 284] width 616 height 82
click at [416, 481] on textarea "Hi {{first_name}}! Thanks for your feedback. I'm curious about the response rat…" at bounding box center [595, 481] width 520 height 44
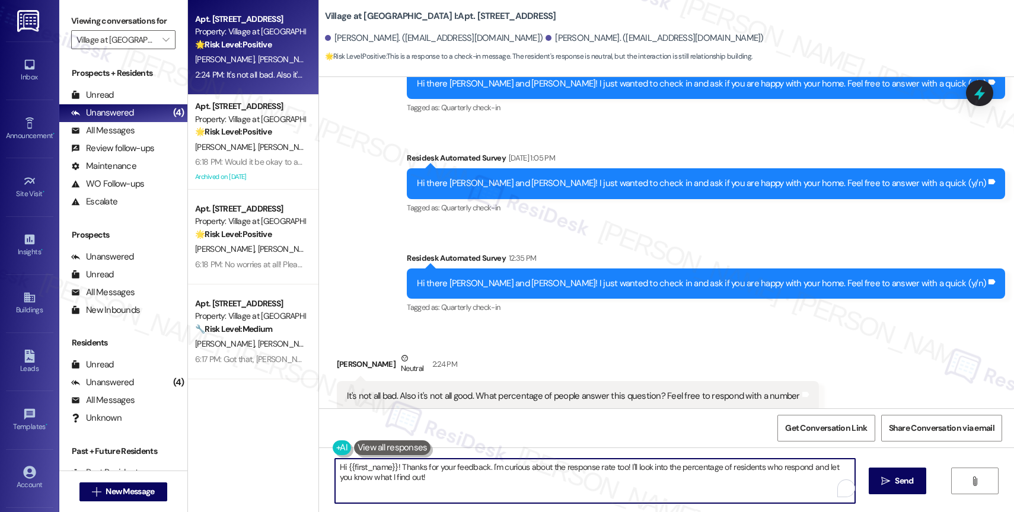
click at [416, 481] on textarea "Hi {{first_name}}! Thanks for your feedback. I'm curious about the response rat…" at bounding box center [595, 481] width 520 height 44
click at [416, 481] on textarea "Hi {{first_name}}! Thanks for your feedback. I'm curious about the response rat…" at bounding box center [593, 481] width 520 height 44
drag, startPoint x: 391, startPoint y: 465, endPoint x: 301, endPoint y: 464, distance: 90.1
click at [301, 464] on div "Apt. [STREET_ADDRESS] Property: Village at [GEOGRAPHIC_DATA] I 🌟 Risk Level: Po…" at bounding box center [601, 256] width 826 height 512
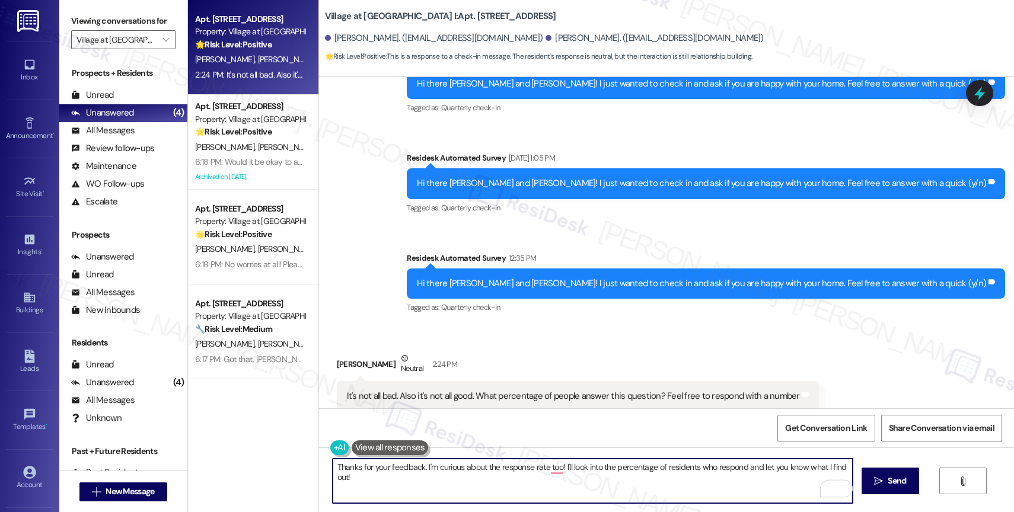
click at [542, 487] on textarea "Thanks for your feedback. I'm curious about the response rate too! I'll look in…" at bounding box center [593, 481] width 520 height 44
drag, startPoint x: 418, startPoint y: 464, endPoint x: 439, endPoint y: 480, distance: 26.2
click at [439, 480] on textarea "Thanks for your feedback. I'm curious about the response rate too! I'll look in…" at bounding box center [593, 481] width 520 height 44
click at [473, 478] on textarea "Thanks for your feedback." at bounding box center [593, 481] width 520 height 44
drag, startPoint x: 418, startPoint y: 467, endPoint x: 548, endPoint y: 476, distance: 129.5
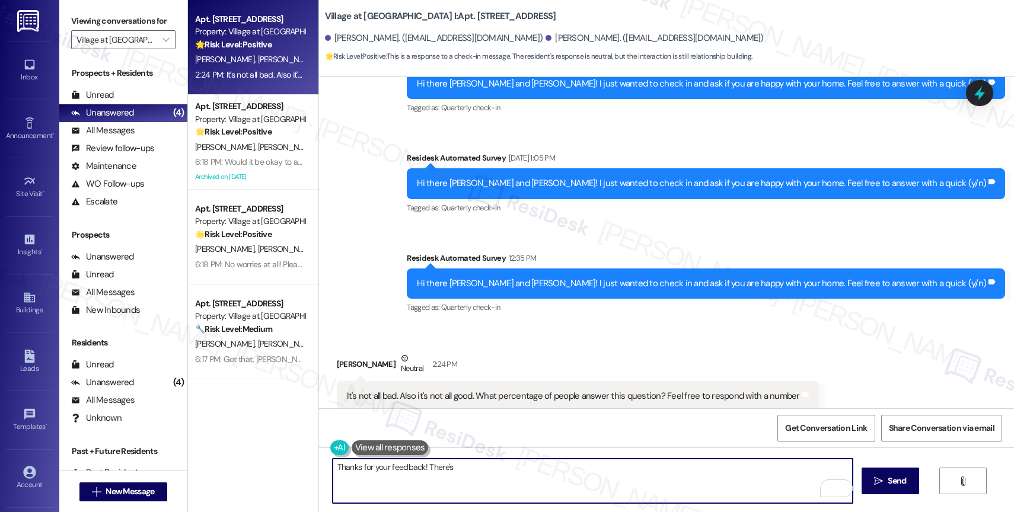
click at [548, 476] on textarea "Thanks for your feedback! There's" at bounding box center [593, 481] width 520 height 44
drag, startPoint x: 420, startPoint y: 465, endPoint x: 502, endPoint y: 466, distance: 82.4
click at [502, 466] on textarea "Thanks for your feedback! Is there anything specific you want us to improve on?" at bounding box center [593, 481] width 520 height 44
click at [644, 463] on textarea "Thanks for your feedback! Is there anything specific you want us to improve on?" at bounding box center [593, 481] width 520 height 44
click at [394, 467] on textarea "Thanks for your feedback! Is there anything specific you want us to improve on?" at bounding box center [593, 481] width 520 height 44
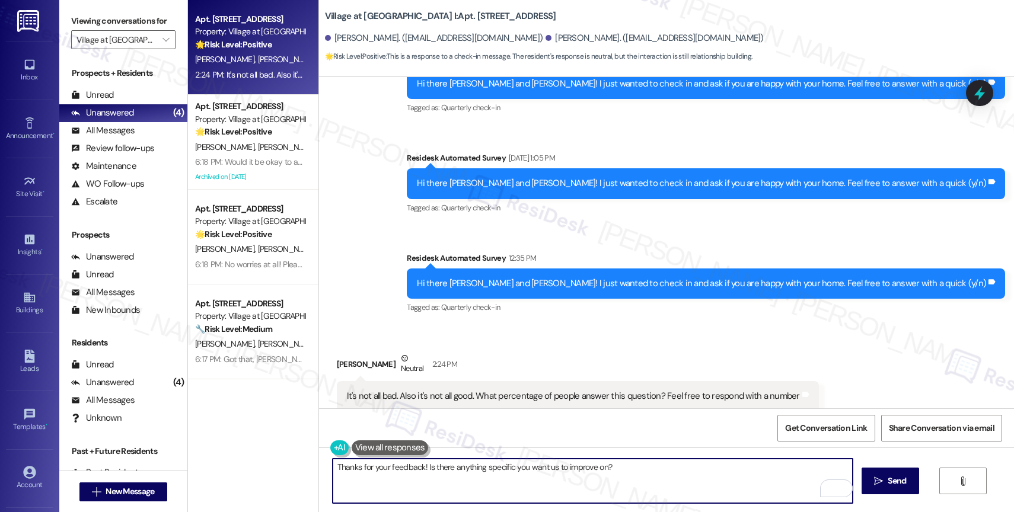
click at [394, 467] on textarea "Thanks for your feedback! Is there anything specific you want us to improve on?" at bounding box center [593, 481] width 520 height 44
paste textarea "you for your honest feedback, {{first_name}}. We're committed to continually im…"
click at [537, 485] on textarea "Thank you for your honest feedback, {{first_name}}. We're committed to continua…" at bounding box center [593, 481] width 520 height 44
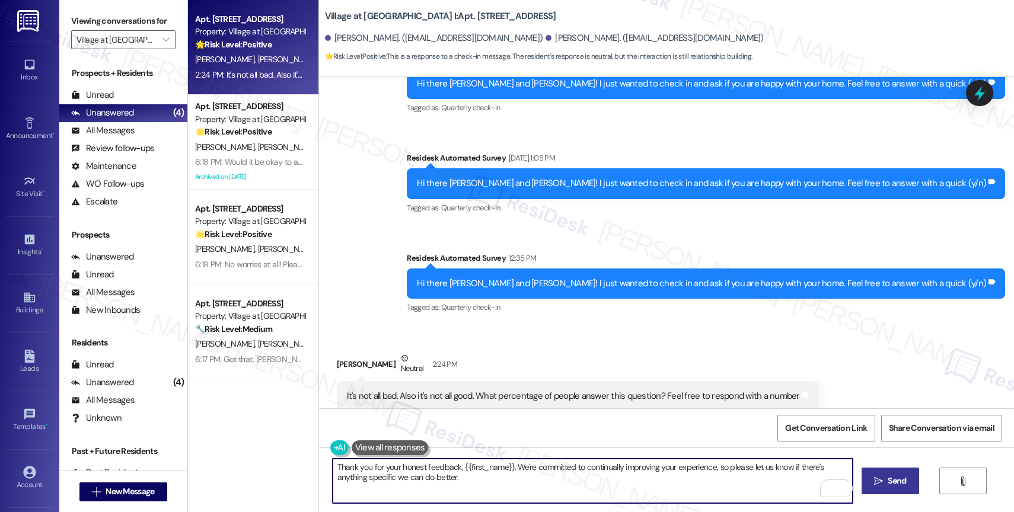
click at [899, 479] on span "Send" at bounding box center [896, 481] width 18 height 12
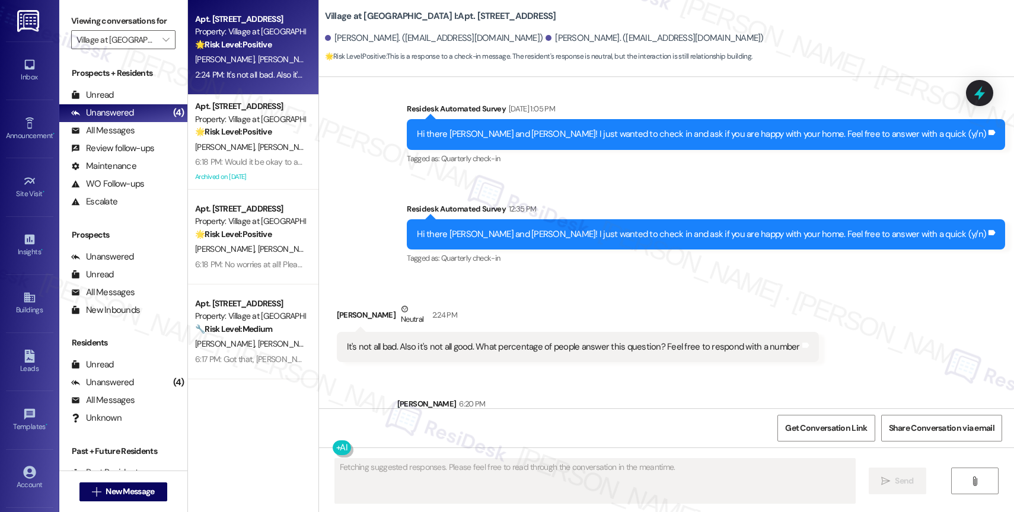
scroll to position [1357, 0]
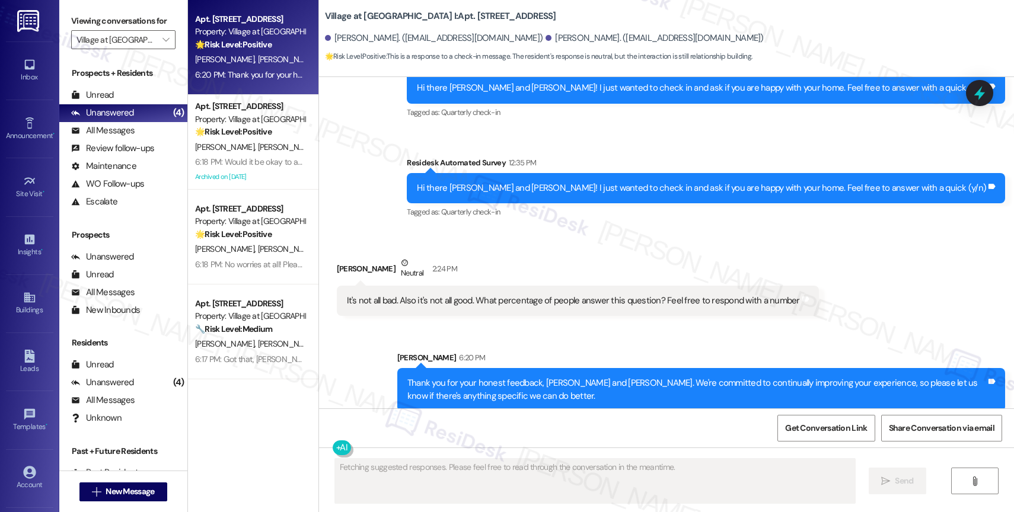
click at [469, 325] on div "Sent via SMS [PERSON_NAME] 6:20 PM Thank you for your honest feedback, [PERSON_…" at bounding box center [666, 372] width 695 height 95
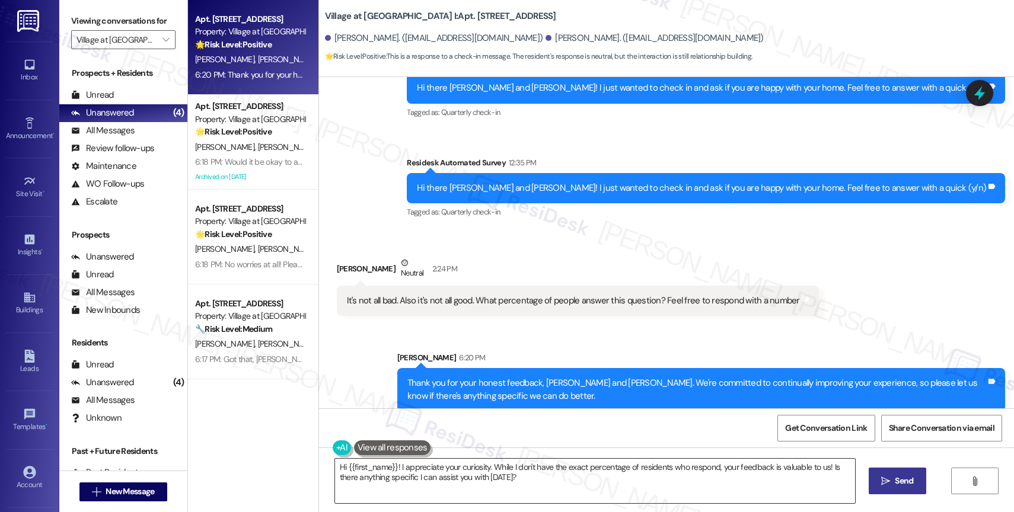
click at [385, 469] on textarea "Hi {{first_name}}! I appreciate your curiosity. While I don't have the exact pe…" at bounding box center [595, 481] width 520 height 44
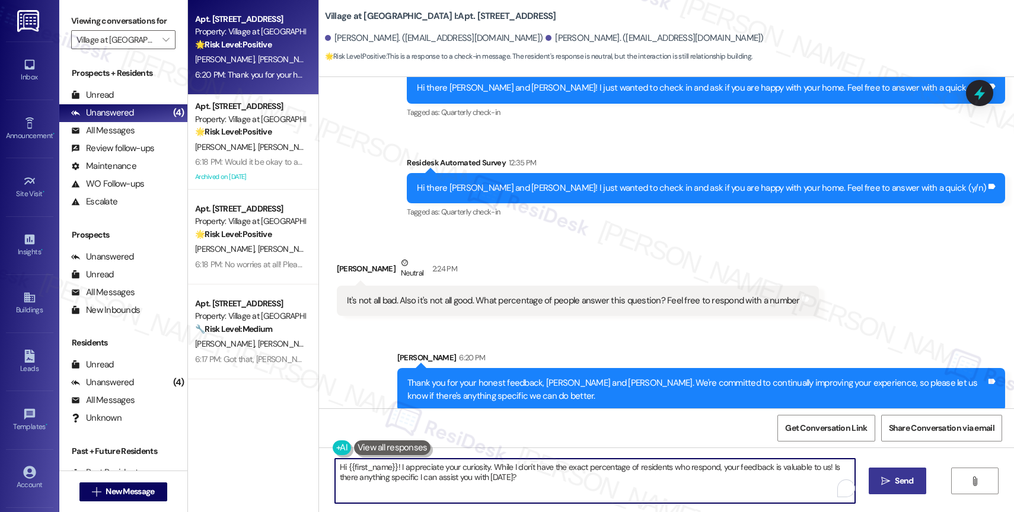
click at [385, 469] on textarea "Hi {{first_name}}! I appreciate your curiosity. While I don't have the exact pe…" at bounding box center [595, 481] width 520 height 44
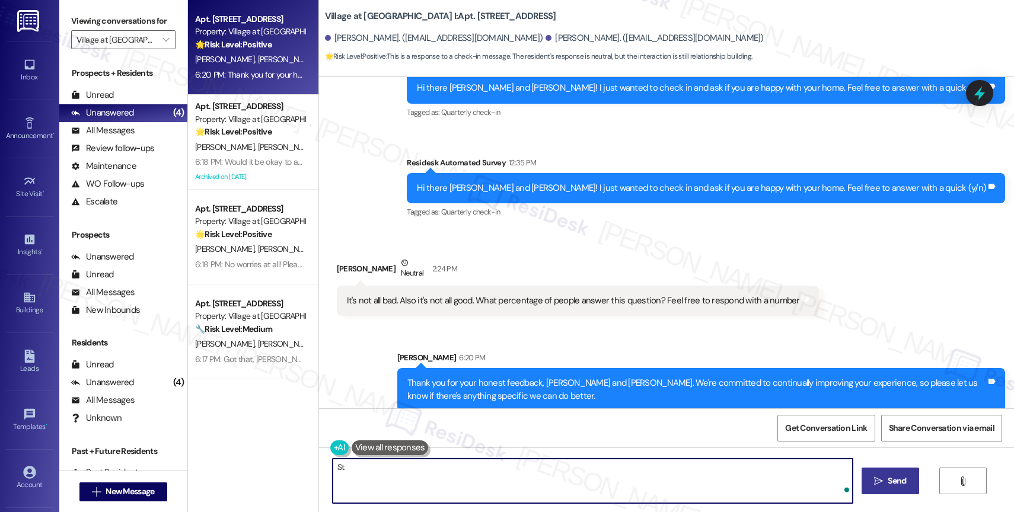
type textarea "S"
type textarea "T"
click at [471, 468] on textarea "Also, to answer your question, we" at bounding box center [593, 481] width 520 height 44
drag, startPoint x: 346, startPoint y: 464, endPoint x: 523, endPoint y: 472, distance: 177.4
click at [523, 472] on textarea "Also, to answer your question, we" at bounding box center [593, 481] width 520 height 44
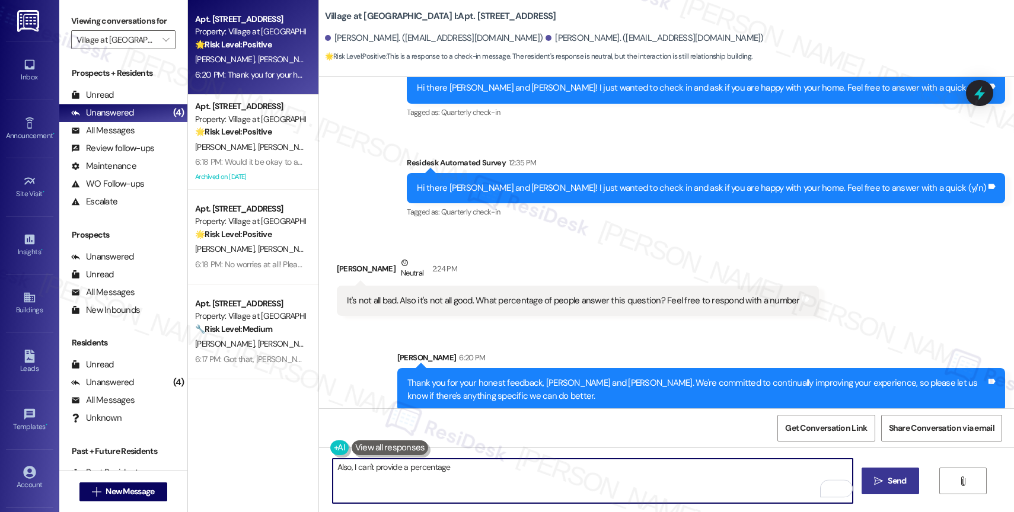
click at [468, 475] on textarea "Also, I can't provide a percentage" at bounding box center [593, 481] width 520 height 44
click at [637, 469] on textarea "Also, I can't provide a percentage of people who answer our check-in surveys." at bounding box center [593, 481] width 520 height 44
click at [663, 478] on textarea "Also, I can't provide a percentage of people who answer our check-in surveys." at bounding box center [593, 481] width 520 height 44
click at [351, 467] on textarea "Also, I can't provide a percentage of people who answer our check-in surveys." at bounding box center [593, 481] width 520 height 44
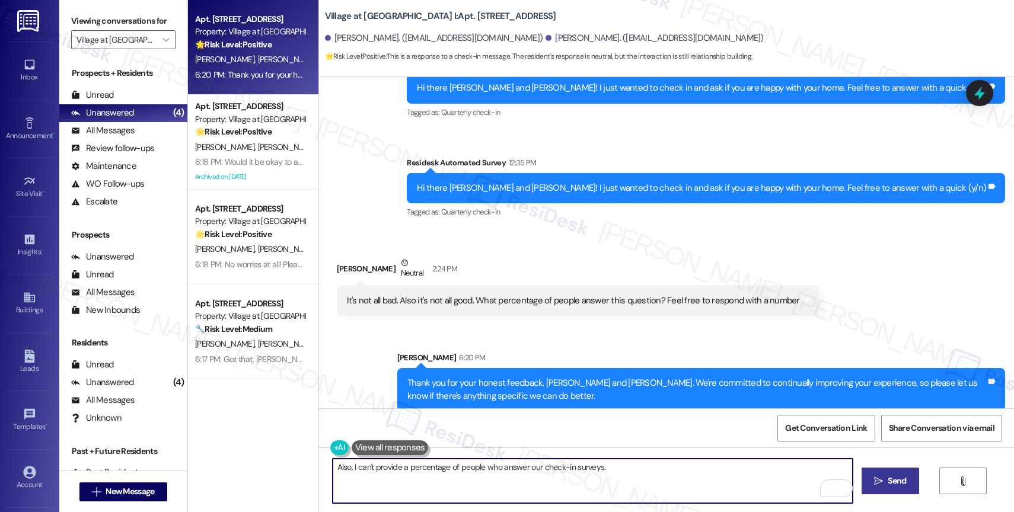
click at [389, 468] on textarea "Also, I can't provide a percentage of people who answer our check-in surveys." at bounding box center [593, 481] width 520 height 44
drag, startPoint x: 619, startPoint y: 477, endPoint x: 350, endPoint y: 466, distance: 269.3
click at [350, 466] on textarea "Also, I can't provide a percentage of people who answer our check-in surveys." at bounding box center [593, 481] width 520 height 44
click at [575, 430] on button "send" at bounding box center [598, 430] width 100 height 19
click at [695, 478] on textarea "Also, I do get lots of feedback from other residents every time we send them a …" at bounding box center [593, 481] width 520 height 44
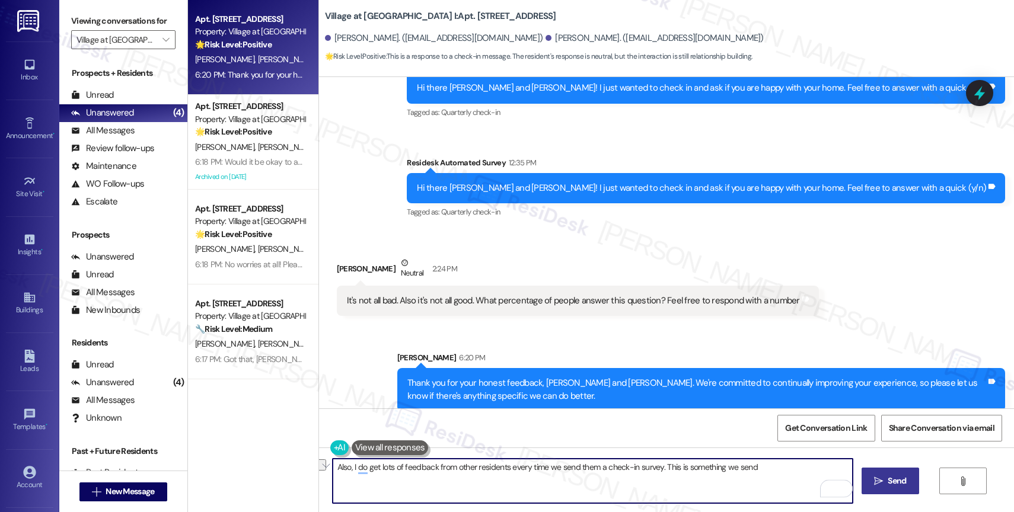
drag, startPoint x: 657, startPoint y: 464, endPoint x: 760, endPoint y: 469, distance: 103.3
click at [760, 469] on textarea "Also, I do get lots of feedback from other residents every time we send them a …" at bounding box center [593, 481] width 520 height 44
click at [676, 476] on textarea "Also, I get lots of feedback from other residents every time we send them a che…" at bounding box center [593, 481] width 520 height 44
click at [693, 469] on textarea "Also, I get lots of feedback from other residents every time we send them a che…" at bounding box center [593, 481] width 520 height 44
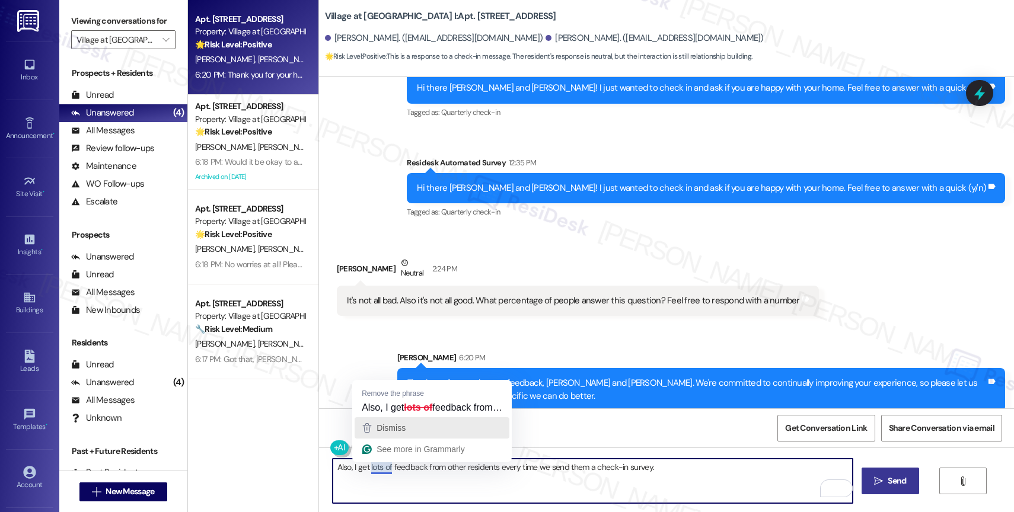
click at [417, 427] on div "Dismiss" at bounding box center [432, 428] width 144 height 18
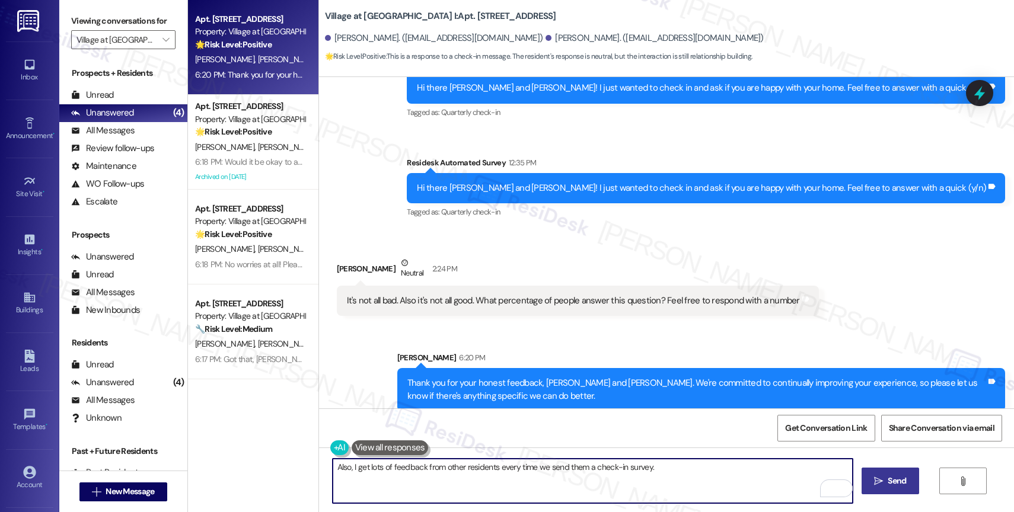
click at [382, 467] on textarea "Also, I get lots of feedback from other residents every time we send them a che…" at bounding box center [593, 481] width 520 height 44
click at [707, 480] on textarea "Also, I do get many feedback from other residents every time we send them a che…" at bounding box center [593, 481] width 520 height 44
click at [835, 487] on div "2" at bounding box center [833, 488] width 13 height 13
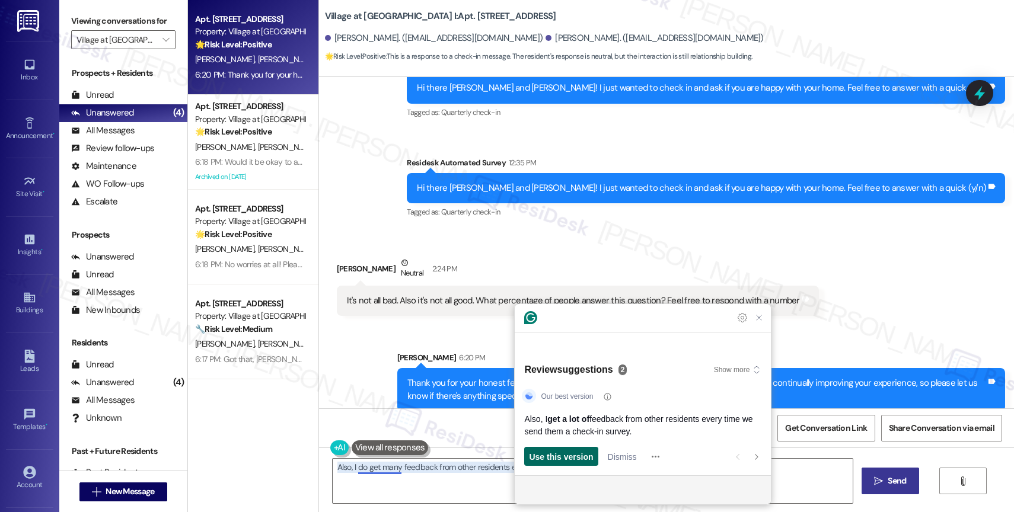
click at [570, 453] on span "Use this version" at bounding box center [561, 456] width 64 height 12
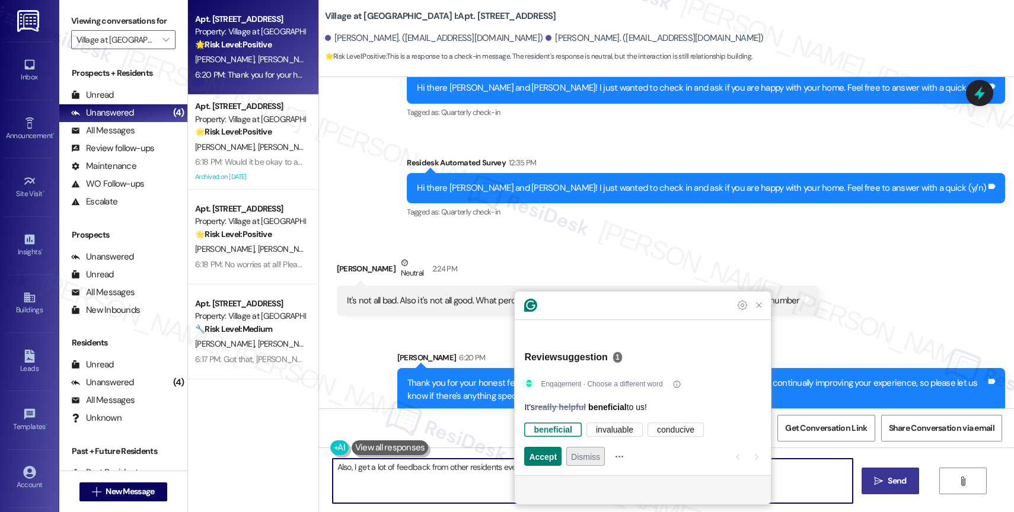
type textarea "Also, I get a lot of feedback from other residents every time we send them a ch…"
click at [579, 456] on span "Dismiss" at bounding box center [585, 456] width 29 height 12
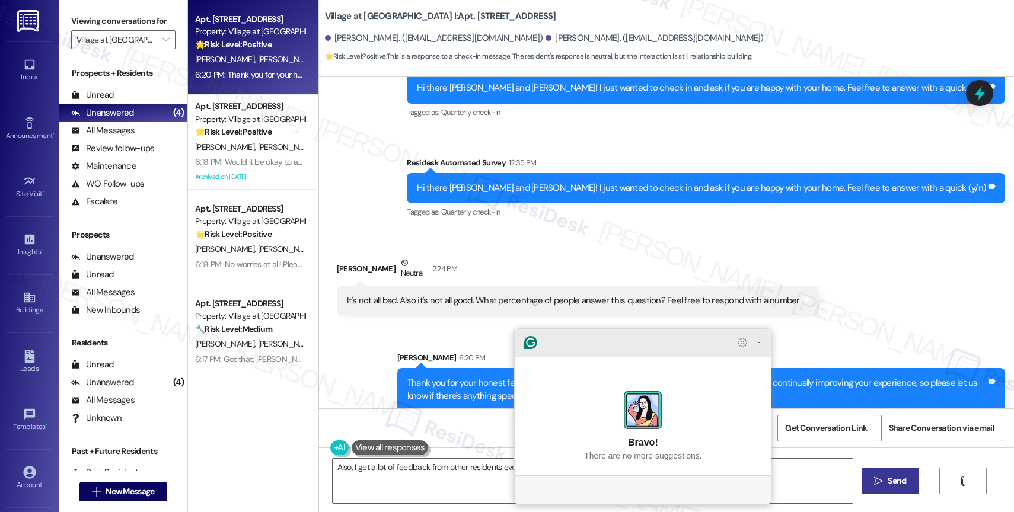
click at [762, 347] on icon "Close Grammarly Assistant" at bounding box center [758, 342] width 9 height 9
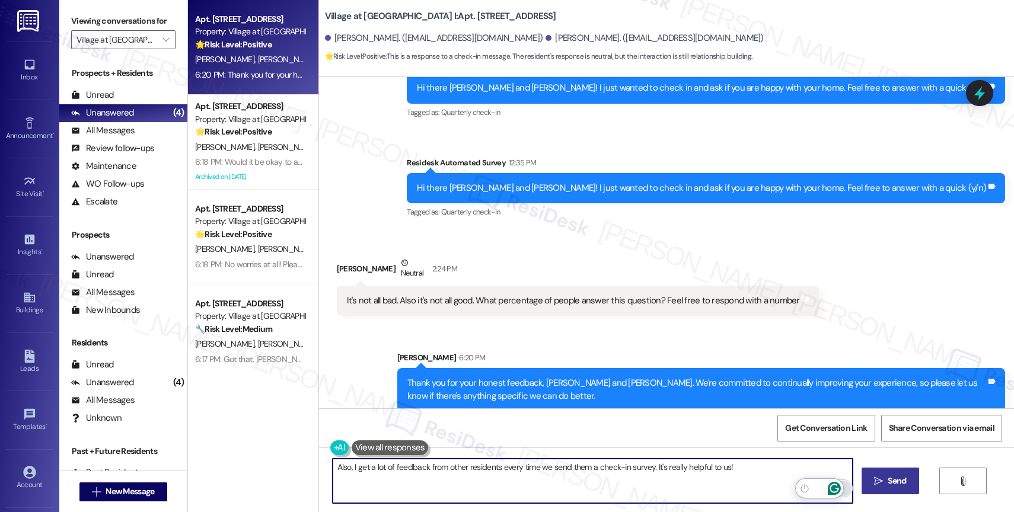
click at [836, 487] on icon "Open Grammarly. 0 Suggestions." at bounding box center [833, 488] width 13 height 13
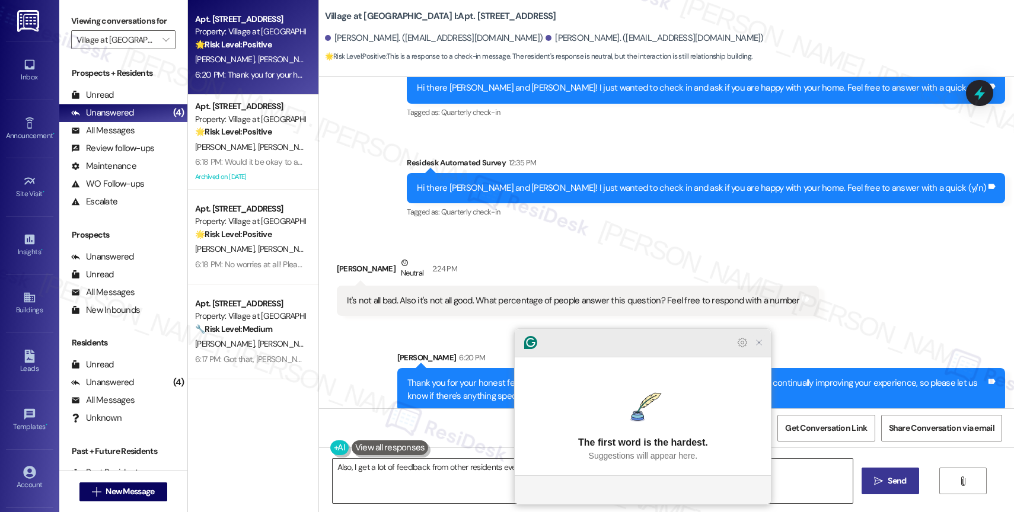
click at [758, 350] on icon "Close Grammarly Assistant" at bounding box center [759, 342] width 14 height 14
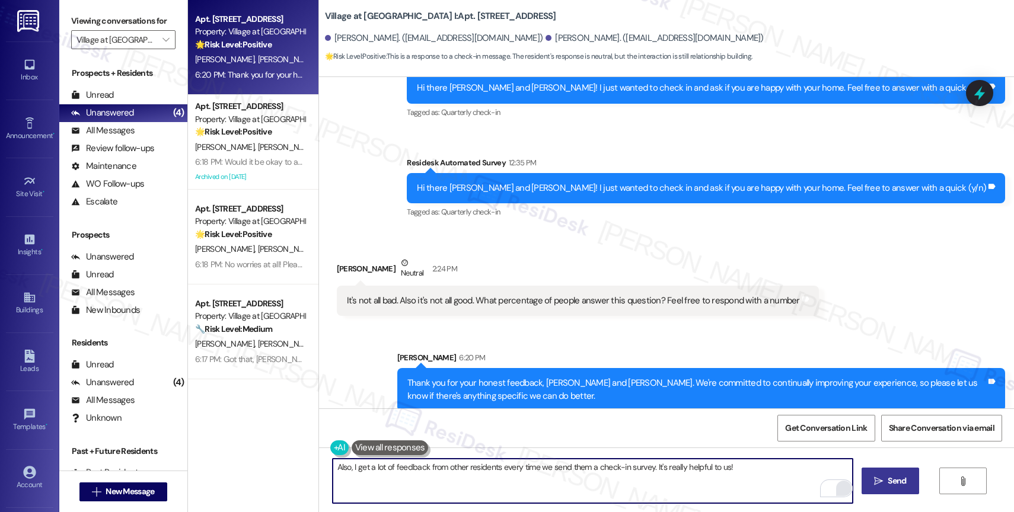
click at [887, 480] on span "Send" at bounding box center [896, 481] width 18 height 12
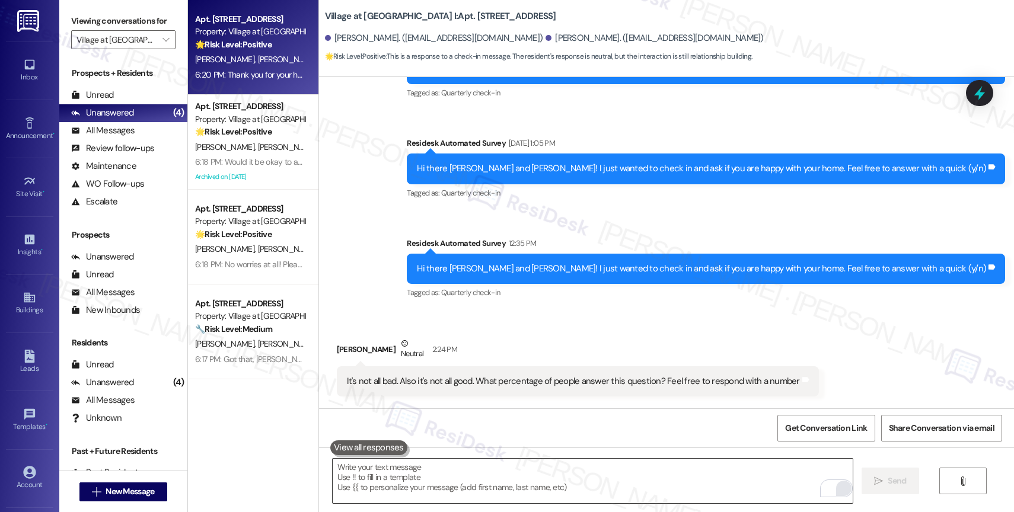
scroll to position [1439, 0]
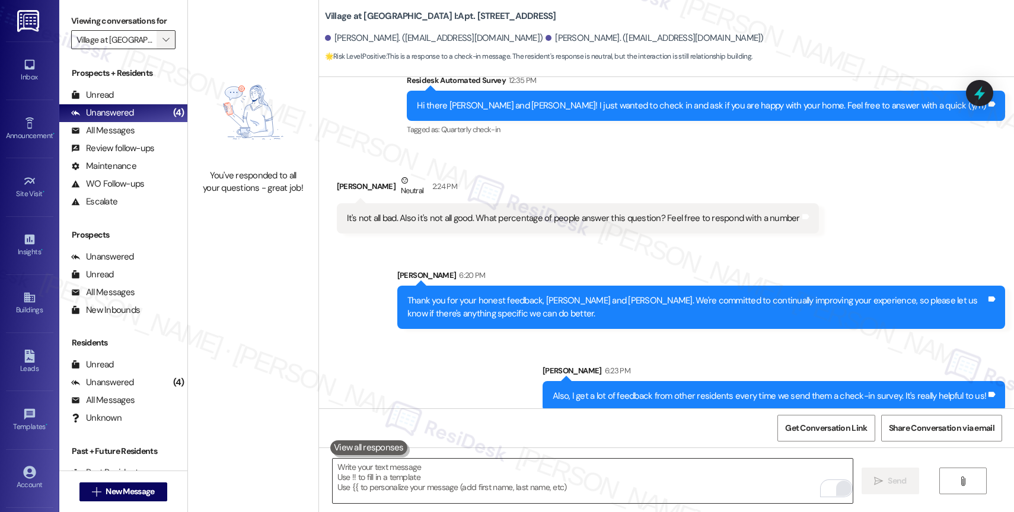
click at [162, 44] on icon "" at bounding box center [165, 39] width 7 height 9
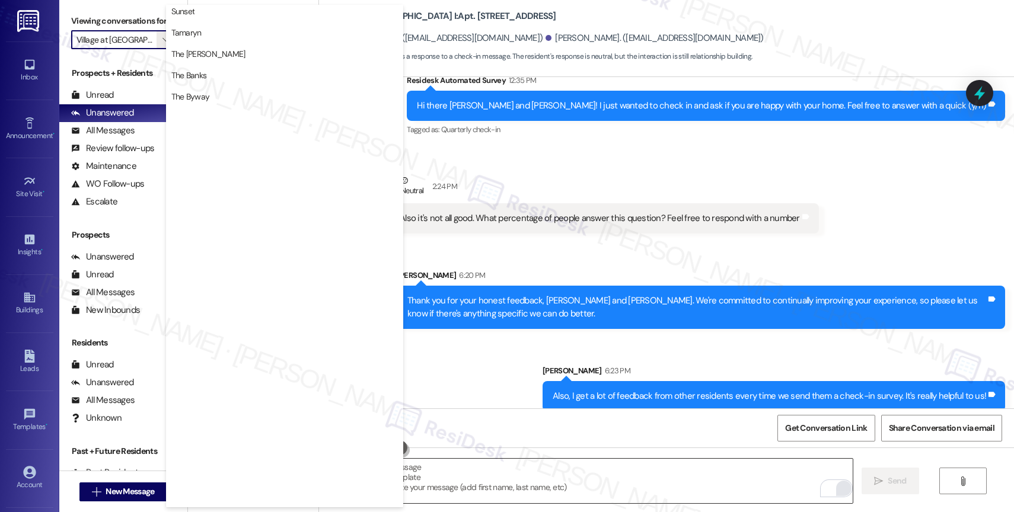
scroll to position [2187, 0]
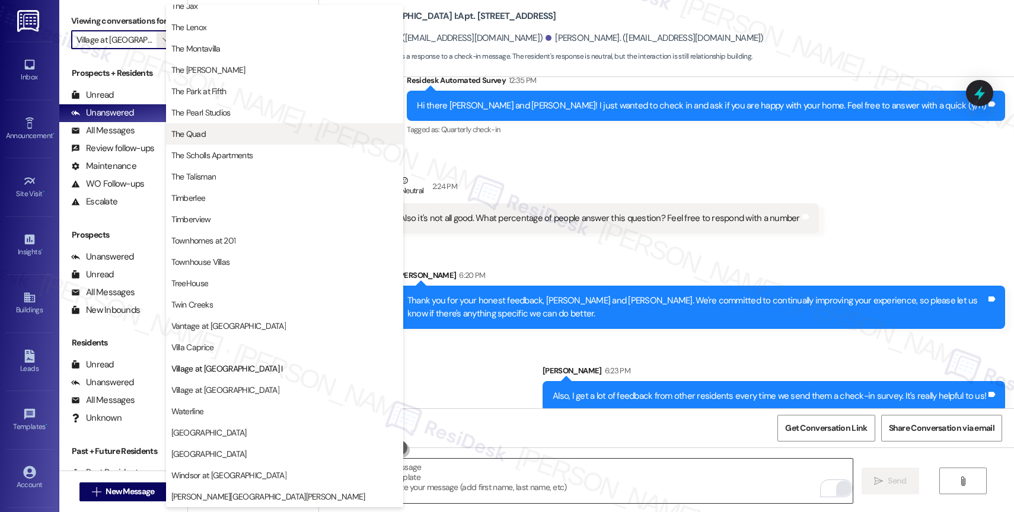
click at [241, 127] on button "The Quad" at bounding box center [284, 133] width 237 height 21
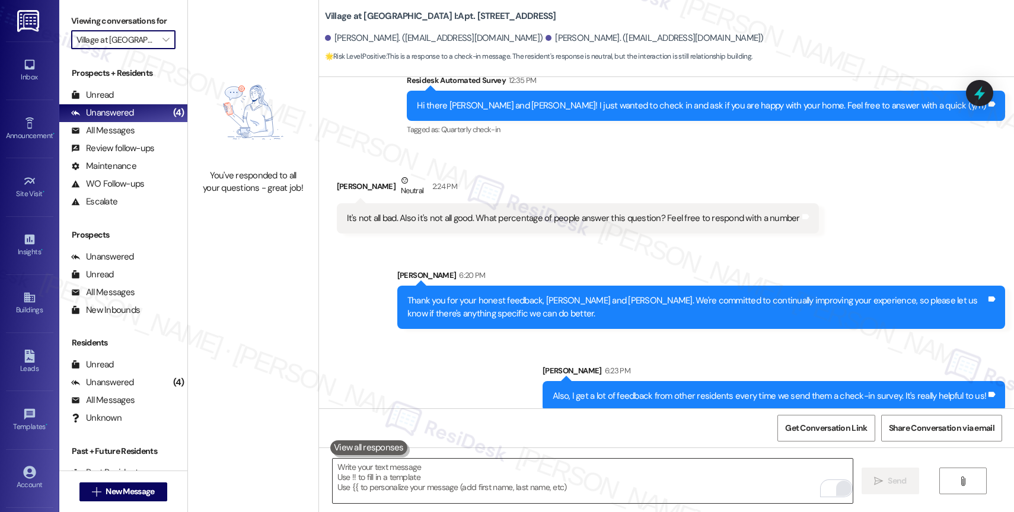
type input "The Quad"
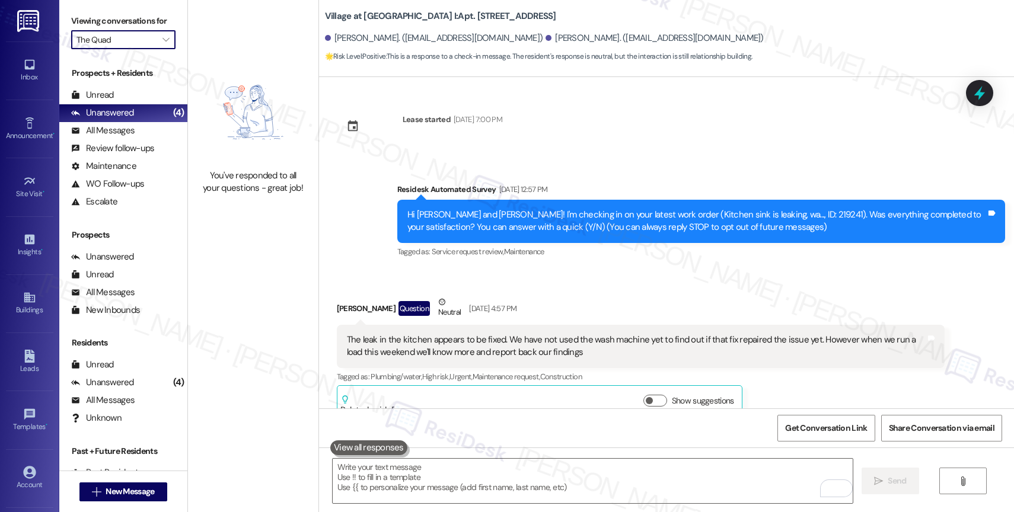
scroll to position [1439, 0]
